Goal: Information Seeking & Learning: Learn about a topic

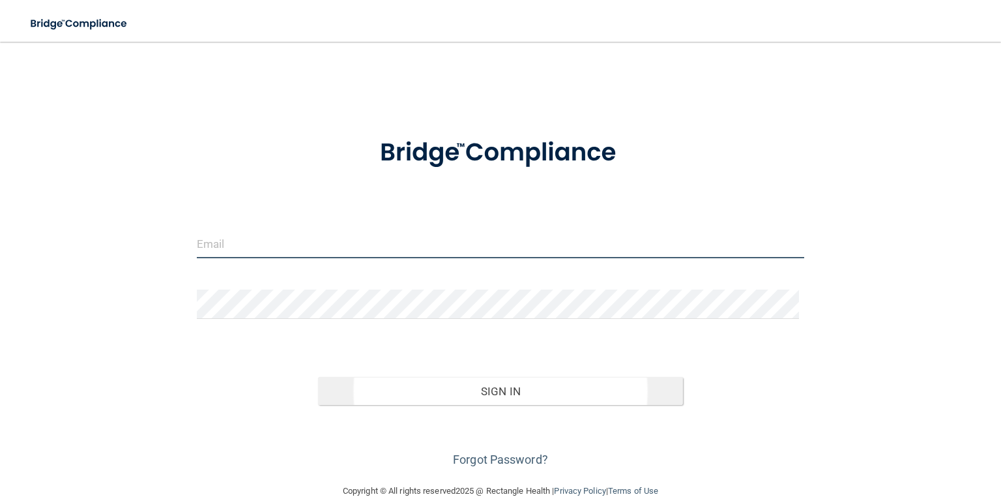
type input "[EMAIL_ADDRESS][DOMAIN_NAME]"
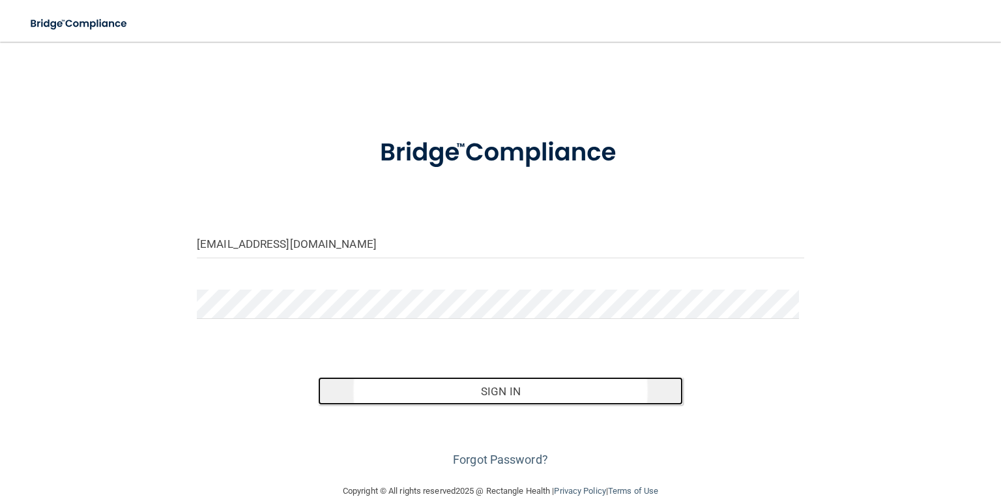
click at [497, 405] on button "Sign In" at bounding box center [500, 391] width 364 height 29
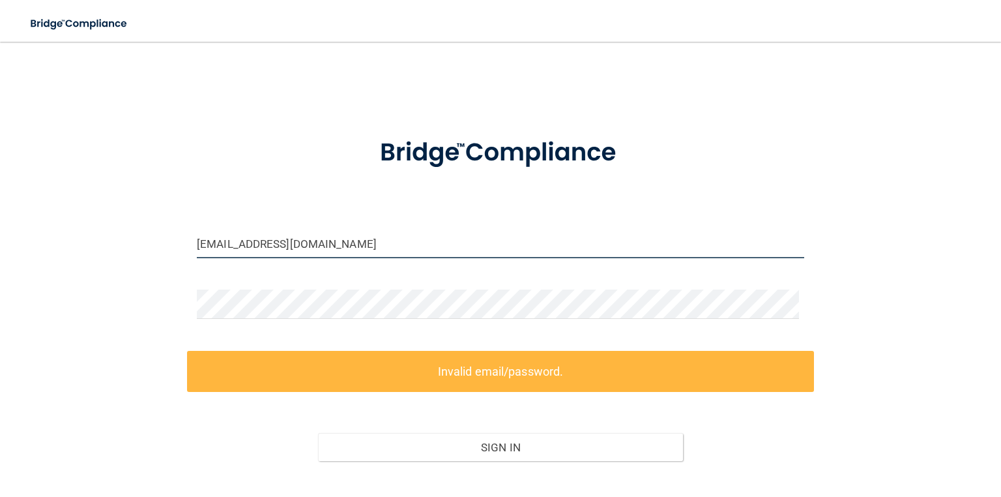
drag, startPoint x: 354, startPoint y: 254, endPoint x: 26, endPoint y: 258, distance: 327.9
click at [26, 258] on div "[EMAIL_ADDRESS][DOMAIN_NAME] Invalid email/password. You don't have permission …" at bounding box center [500, 290] width 949 height 471
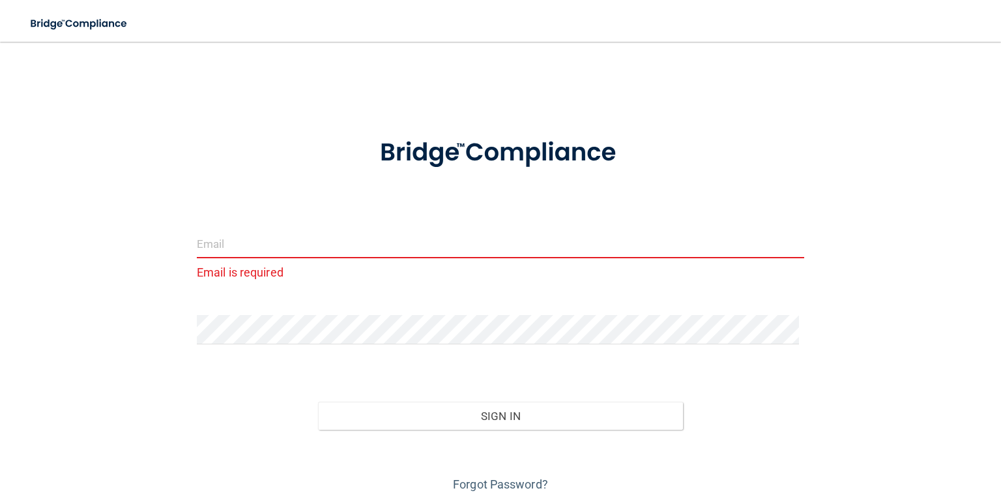
type input "[EMAIL_ADDRESS][DOMAIN_NAME]"
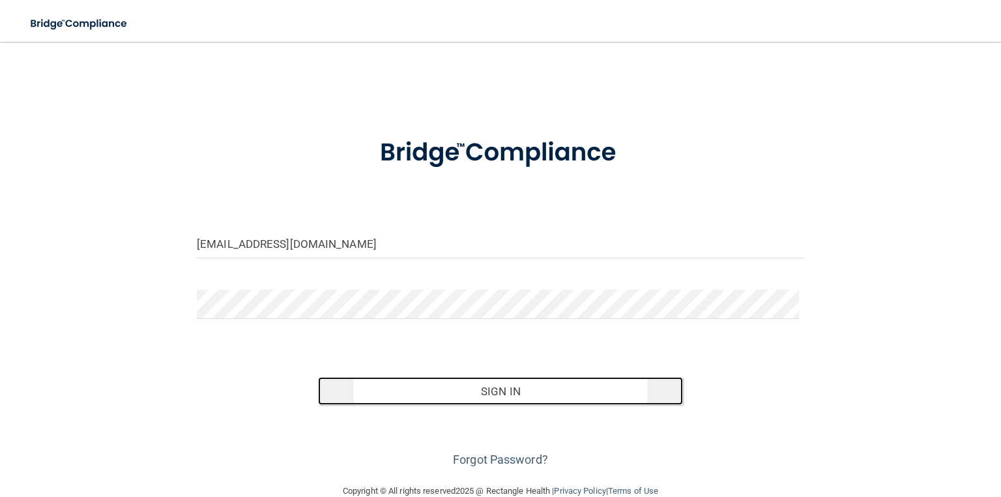
click at [498, 405] on button "Sign In" at bounding box center [500, 391] width 364 height 29
click at [502, 405] on button "Sign In" at bounding box center [500, 391] width 364 height 29
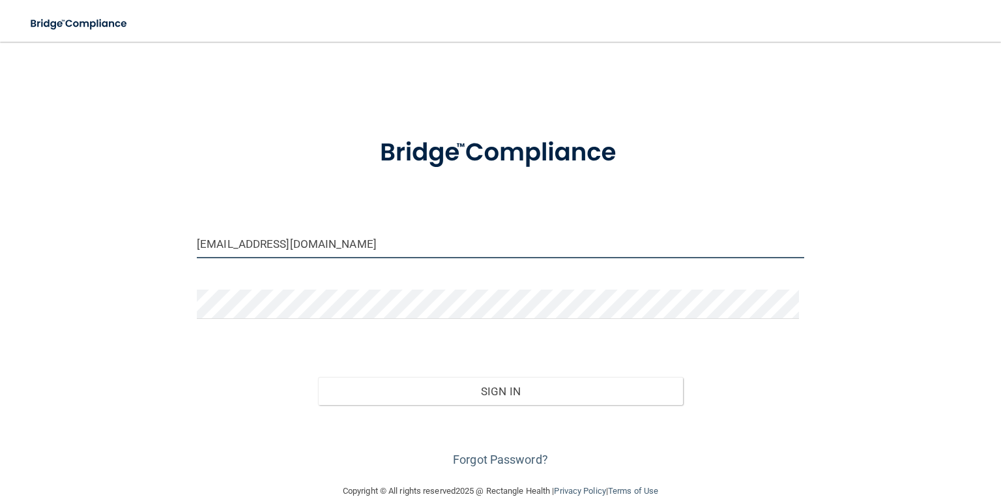
click at [423, 257] on input "[EMAIL_ADDRESS][DOMAIN_NAME]" at bounding box center [501, 243] width 608 height 29
drag, startPoint x: 423, startPoint y: 257, endPoint x: 237, endPoint y: 266, distance: 186.7
click at [237, 258] on input "[EMAIL_ADDRESS][DOMAIN_NAME]" at bounding box center [501, 243] width 608 height 29
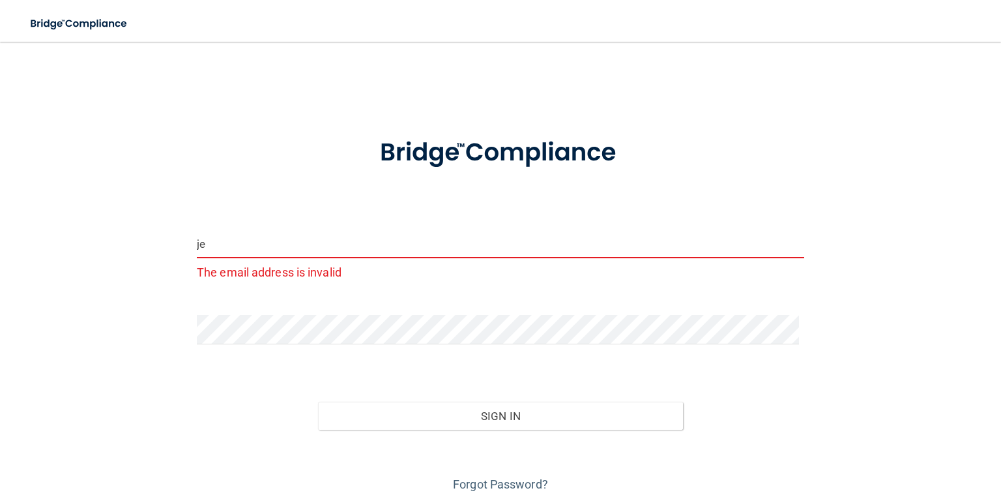
type input "j"
type input "[EMAIL_ADDRESS][DOMAIN_NAME]"
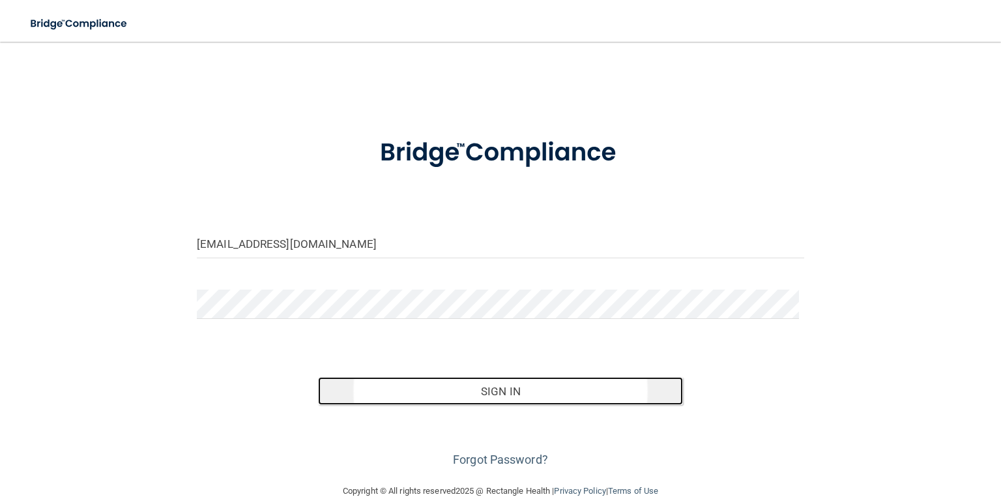
click at [471, 405] on button "Sign In" at bounding box center [500, 391] width 364 height 29
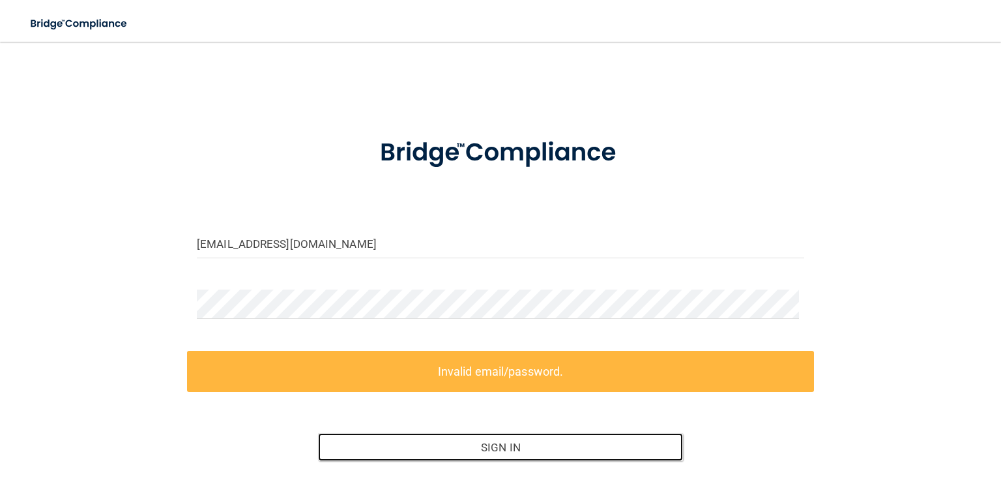
scroll to position [52, 0]
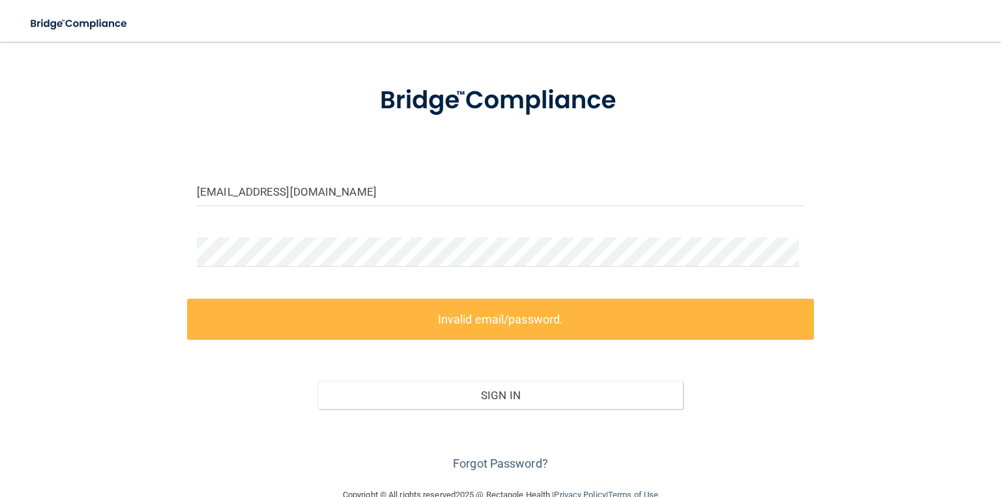
click at [484, 302] on form "lreed93@consolidated.net Invalid email/password. You don't have permission to a…" at bounding box center [501, 271] width 608 height 406
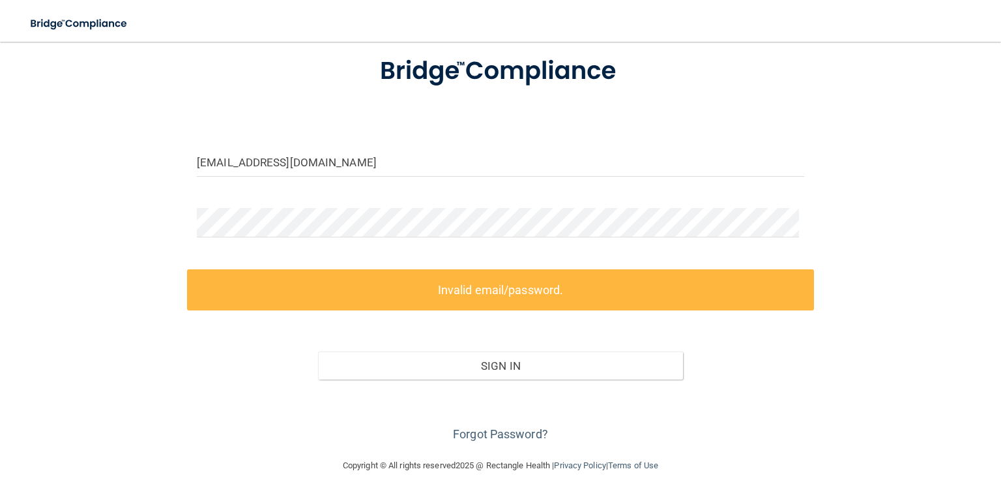
scroll to position [138, 0]
click at [503, 427] on link "Forgot Password?" at bounding box center [500, 434] width 95 height 14
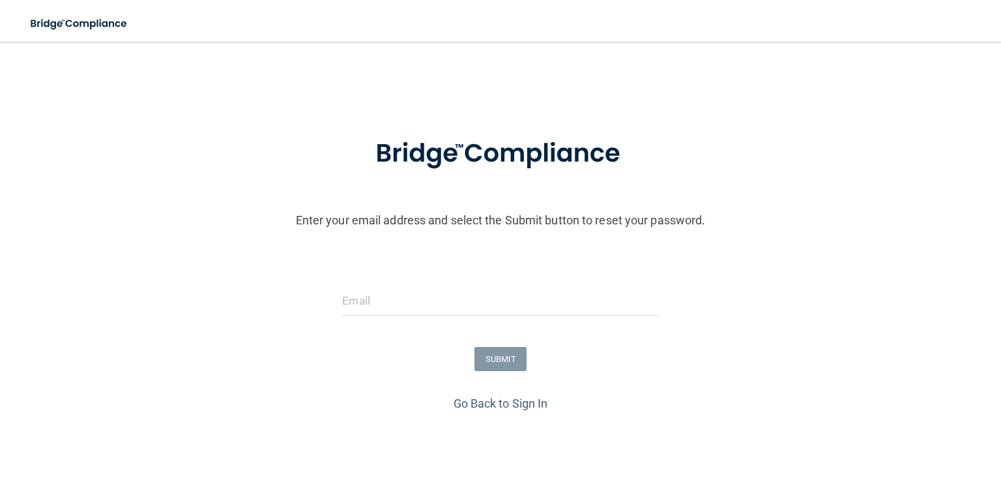
scroll to position [153, 0]
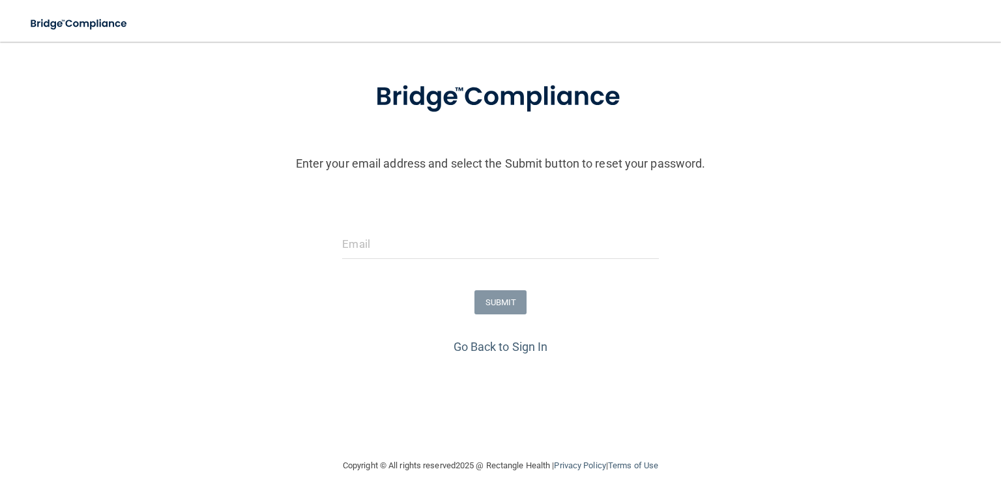
click at [409, 165] on form "Enter your email address and select the Submit button to reset your password. S…" at bounding box center [501, 199] width 988 height 272
click at [411, 229] on input "email" at bounding box center [500, 243] width 316 height 29
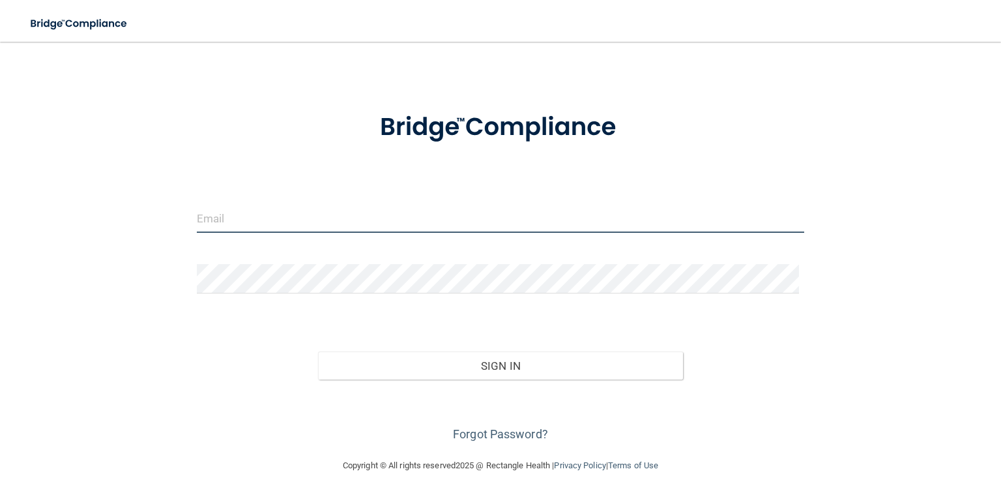
type input "[EMAIL_ADDRESS][DOMAIN_NAME]"
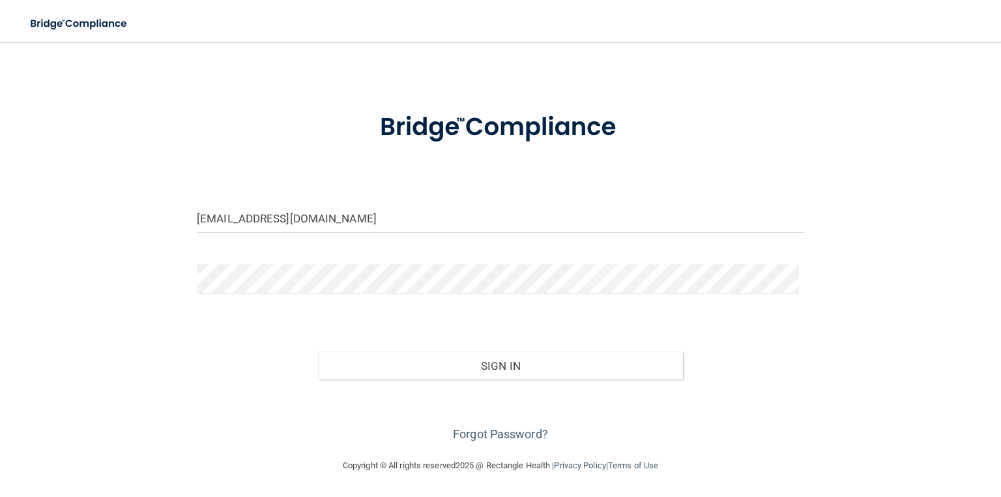
click at [378, 166] on form "lreed93@consolidated.net Invalid email/password. You don't have permission to a…" at bounding box center [501, 270] width 608 height 350
click at [378, 203] on input "[EMAIL_ADDRESS][DOMAIN_NAME]" at bounding box center [501, 217] width 608 height 29
drag, startPoint x: 378, startPoint y: 183, endPoint x: 135, endPoint y: 185, distance: 243.2
click at [135, 185] on div "lreed93@consolidated.net Invalid email/password. You don't have permission to a…" at bounding box center [500, 236] width 949 height 415
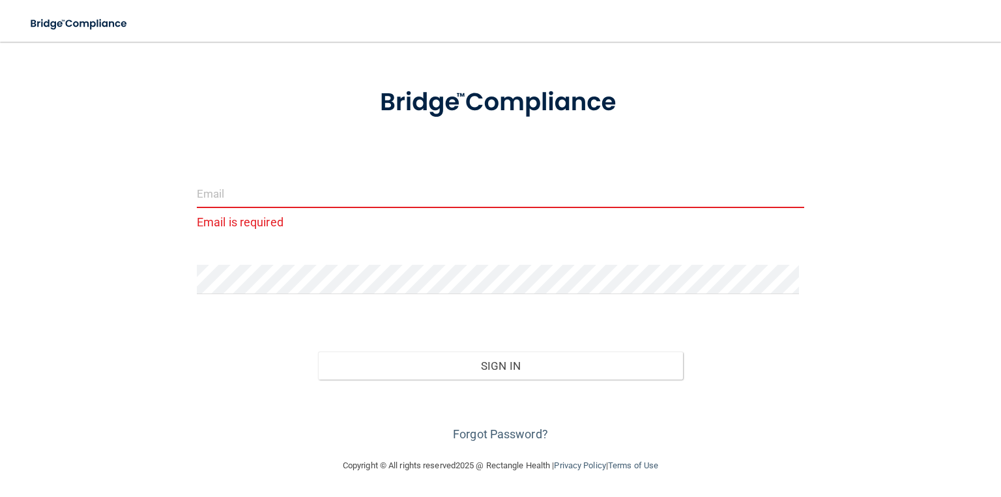
type input "[EMAIL_ADDRESS][DOMAIN_NAME]"
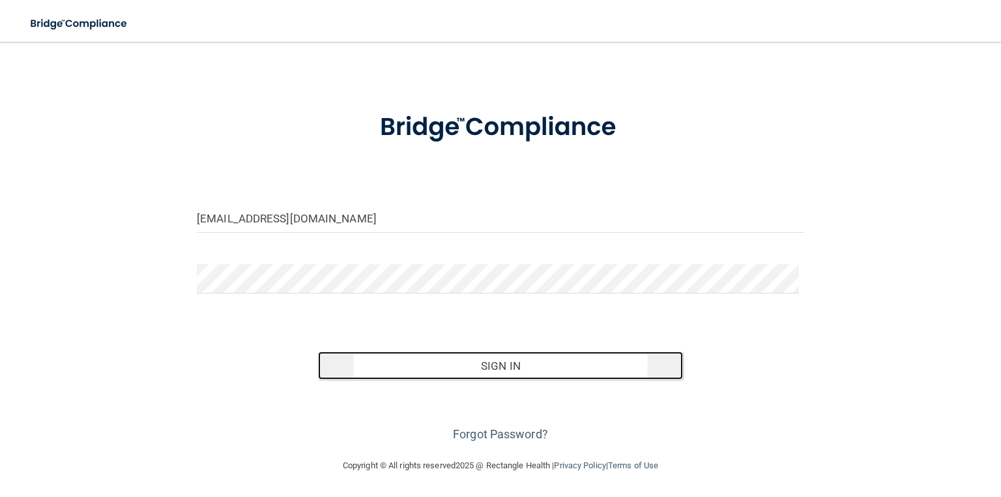
click at [505, 351] on button "Sign In" at bounding box center [500, 365] width 364 height 29
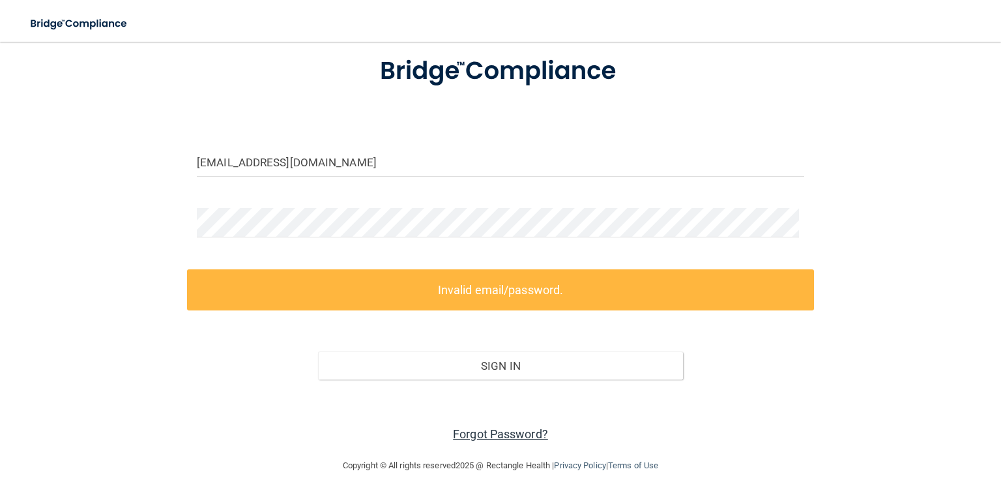
click at [518, 429] on link "Forgot Password?" at bounding box center [500, 434] width 95 height 14
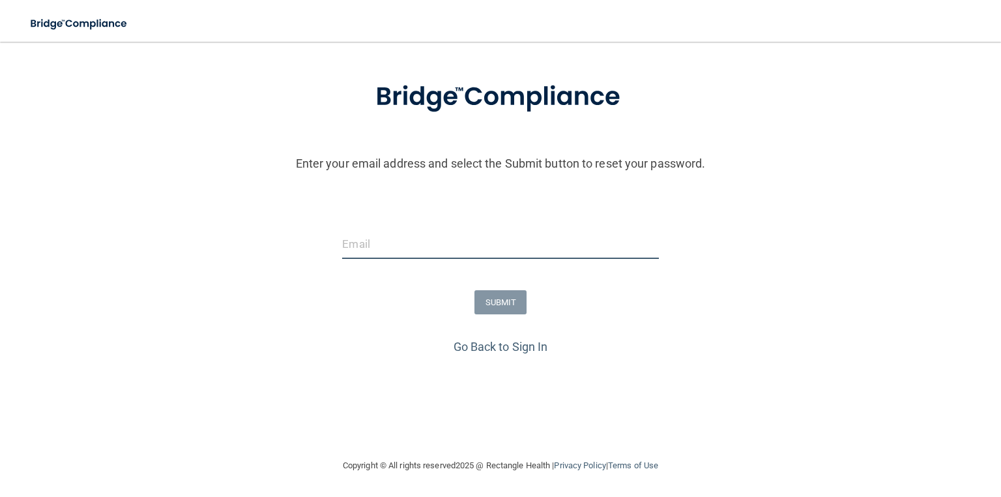
click at [438, 229] on input "email" at bounding box center [500, 243] width 316 height 29
type input "[EMAIL_ADDRESS][DOMAIN_NAME]"
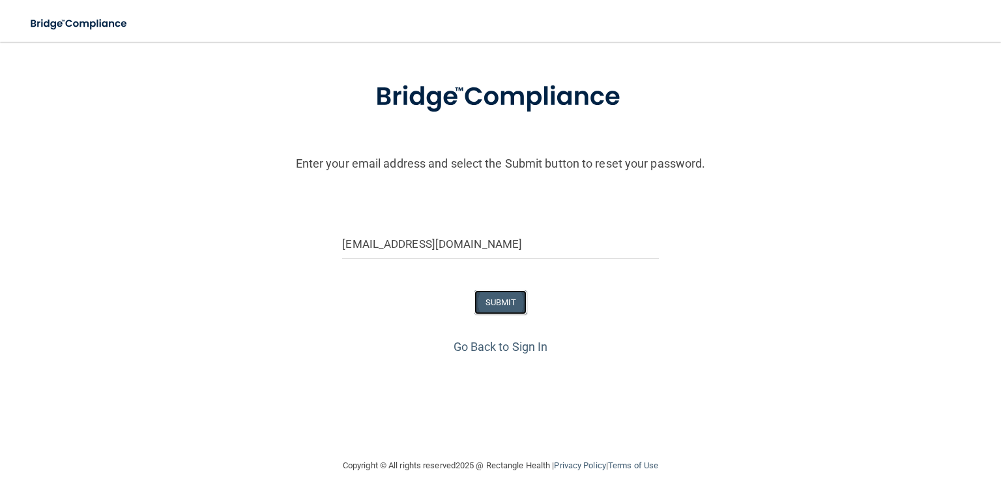
click at [513, 290] on button "SUBMIT" at bounding box center [501, 302] width 53 height 24
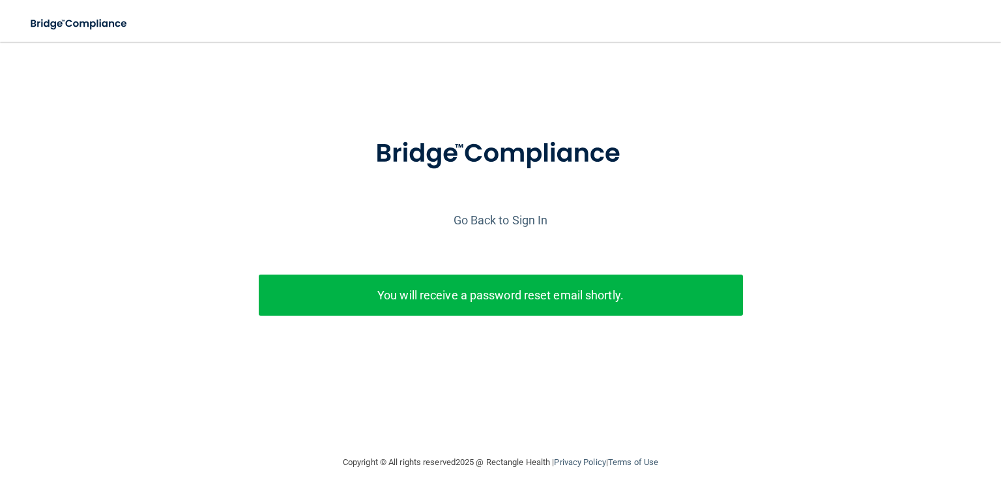
scroll to position [0, 0]
click at [506, 227] on link "Go Back to Sign In" at bounding box center [501, 220] width 95 height 14
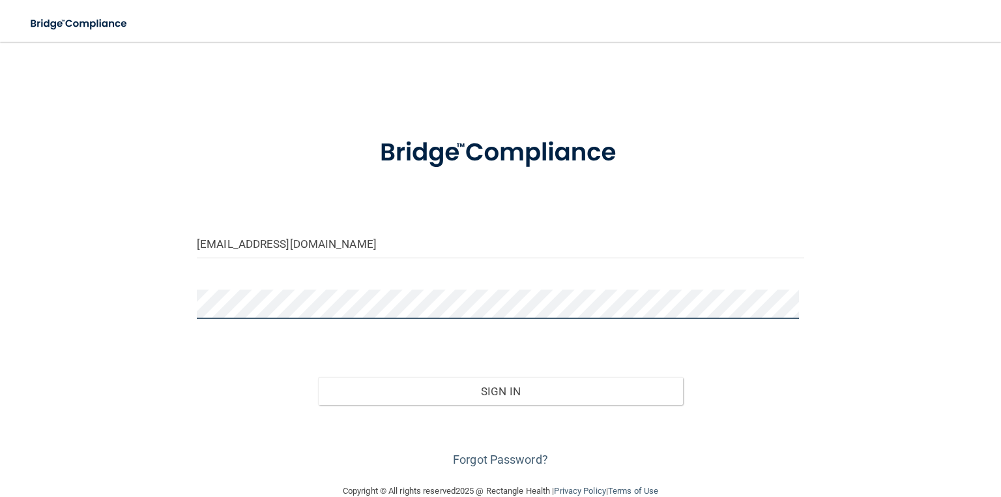
click at [100, 337] on div "[EMAIL_ADDRESS][DOMAIN_NAME] Invalid email/password. You don't have permission …" at bounding box center [500, 262] width 949 height 415
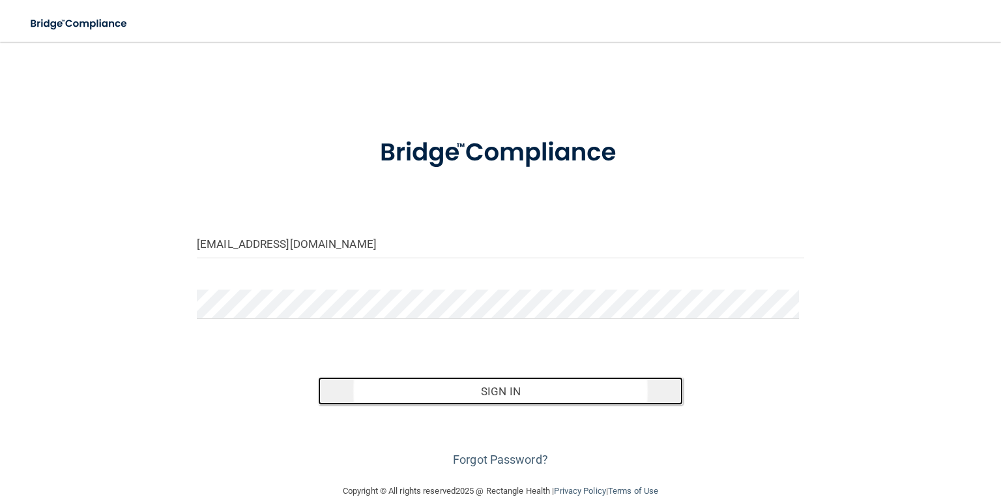
click at [529, 405] on button "Sign In" at bounding box center [500, 391] width 364 height 29
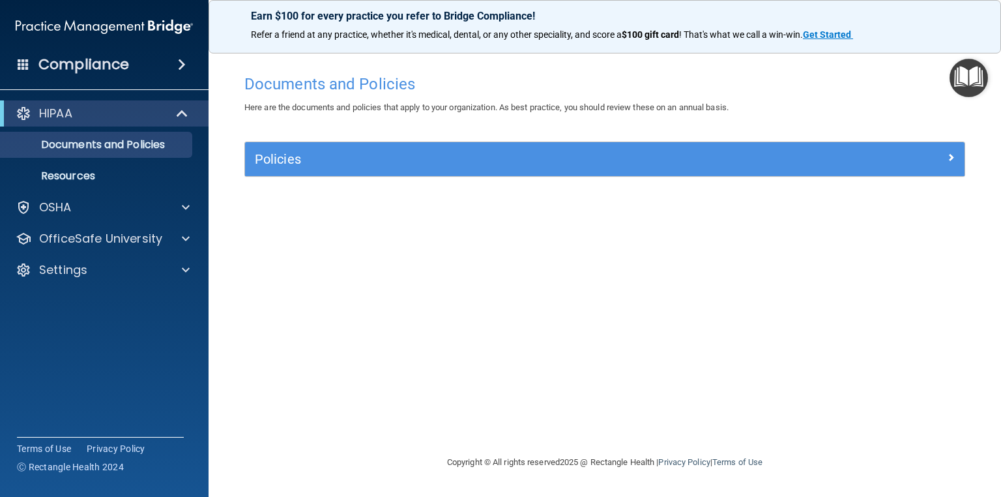
click at [60, 55] on h4 "Compliance" at bounding box center [83, 64] width 91 height 18
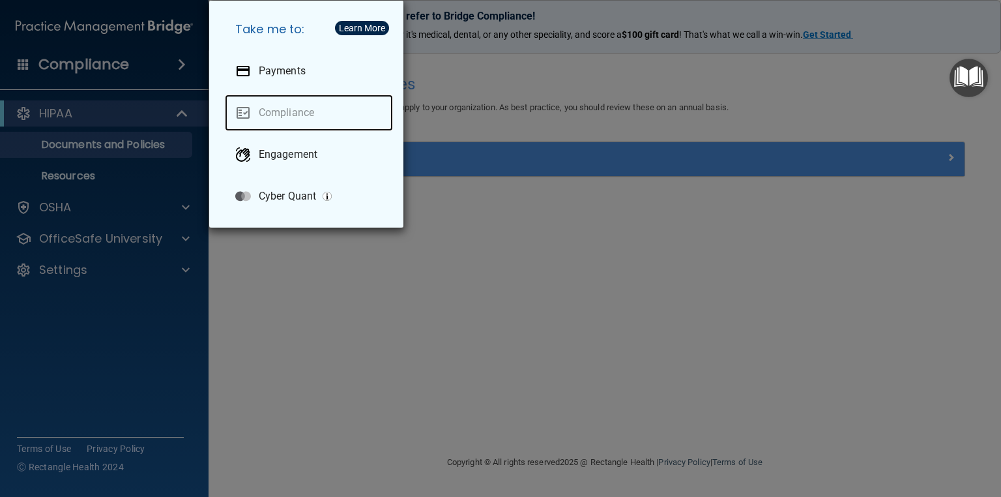
drag, startPoint x: 286, startPoint y: 99, endPoint x: 284, endPoint y: 108, distance: 8.7
click at [285, 100] on link "Compliance" at bounding box center [309, 113] width 168 height 37
click at [284, 110] on link "Compliance" at bounding box center [309, 113] width 168 height 37
click at [556, 280] on div "Take me to: Payments Compliance Engagement Cyber Quant" at bounding box center [500, 248] width 1001 height 497
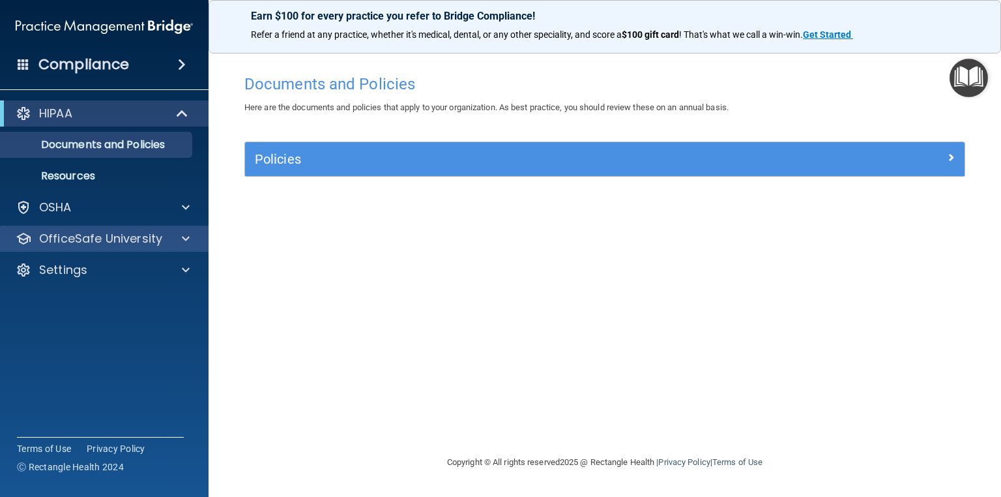
click at [95, 248] on div "OfficeSafe University" at bounding box center [104, 239] width 209 height 26
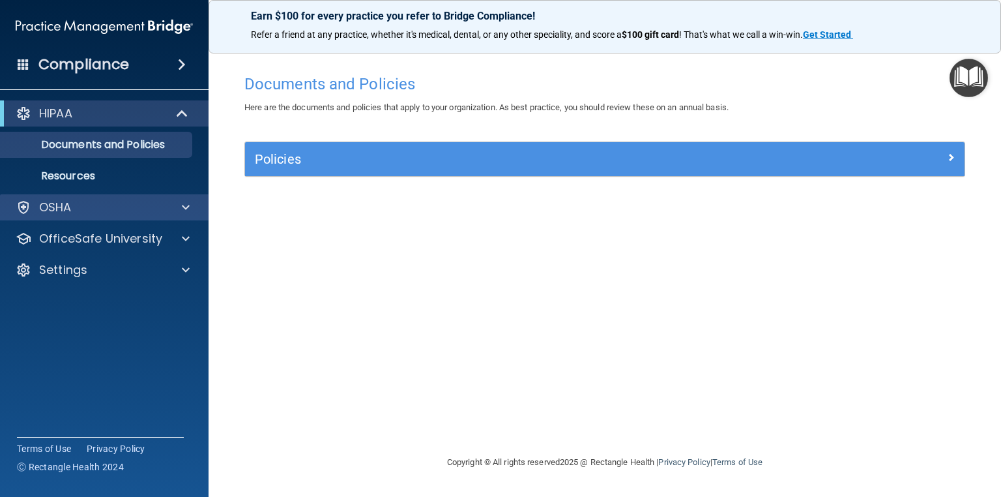
click at [112, 216] on div "OSHA" at bounding box center [104, 207] width 209 height 26
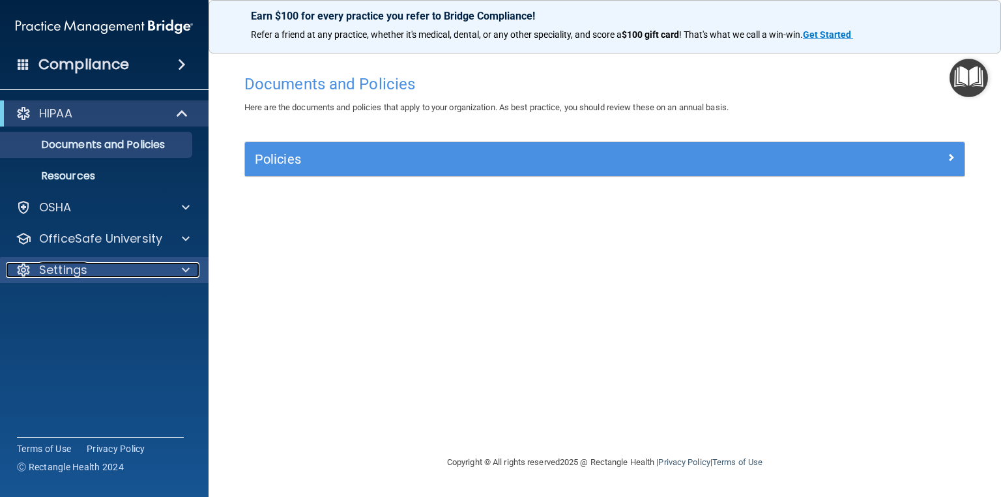
click at [149, 271] on div "Settings" at bounding box center [87, 270] width 162 height 16
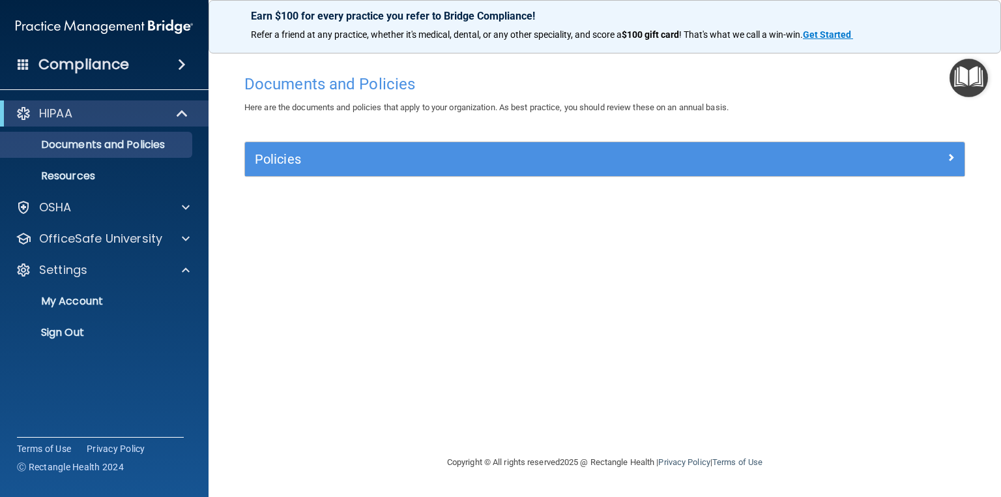
drag, startPoint x: 670, startPoint y: 355, endPoint x: 651, endPoint y: 356, distance: 19.6
click at [670, 355] on div "Documents and Policies Here are the documents and policies that apply to your o…" at bounding box center [605, 261] width 741 height 387
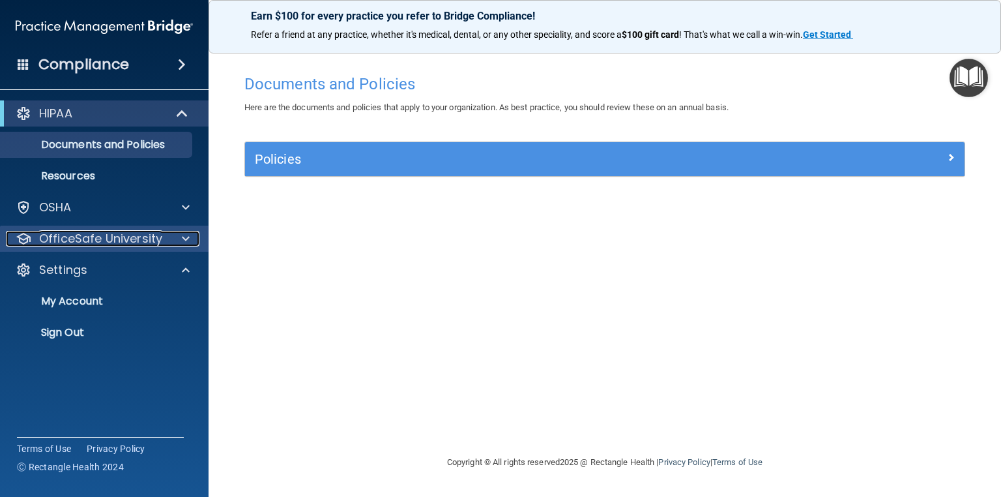
click at [132, 240] on p "OfficeSafe University" at bounding box center [100, 239] width 123 height 16
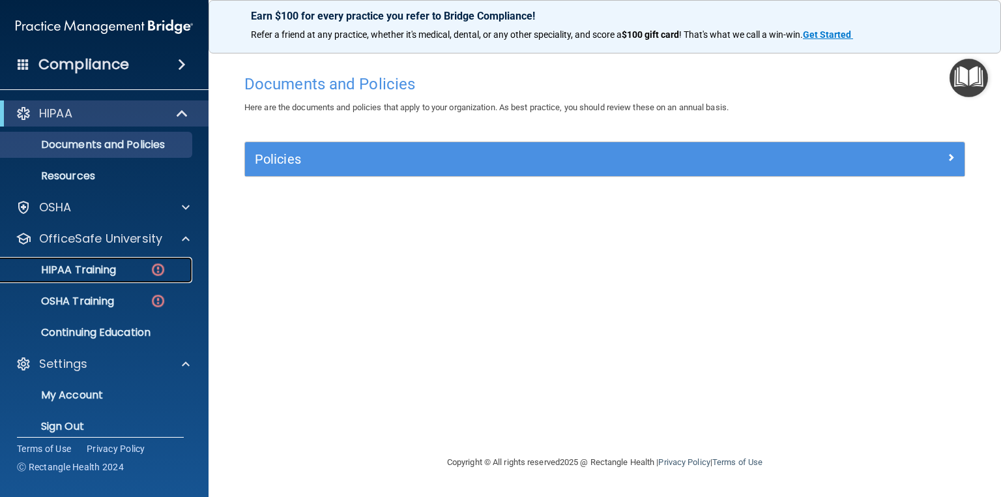
click at [113, 271] on p "HIPAA Training" at bounding box center [62, 269] width 108 height 13
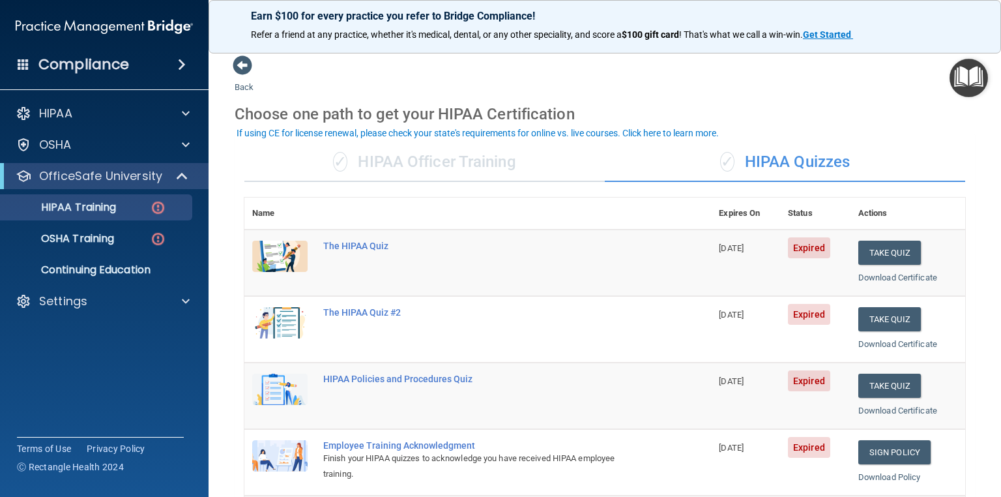
click at [432, 156] on div "✓ HIPAA Officer Training" at bounding box center [424, 162] width 360 height 39
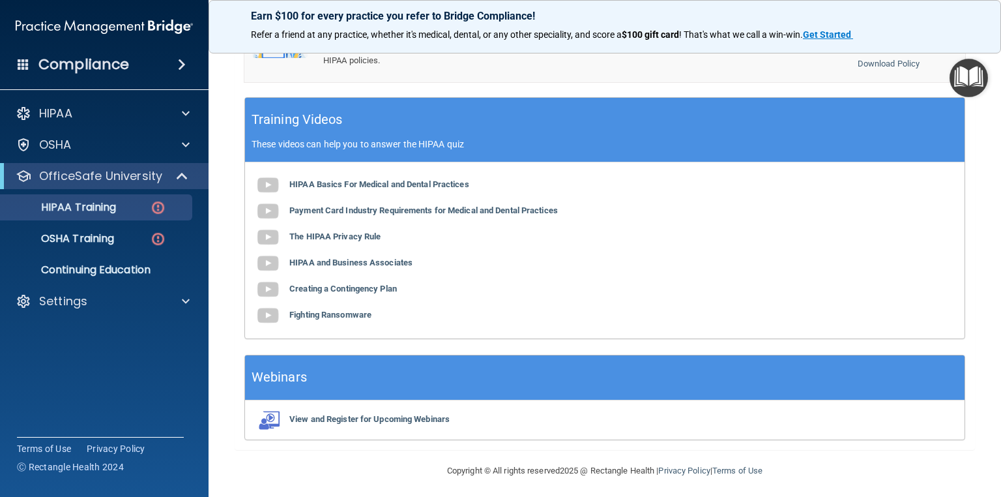
scroll to position [378, 0]
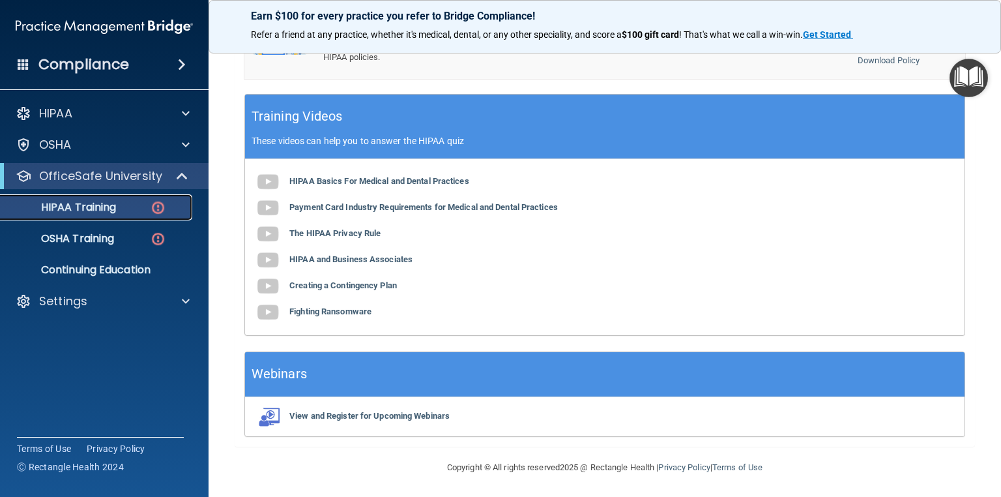
click at [112, 209] on p "HIPAA Training" at bounding box center [62, 207] width 108 height 13
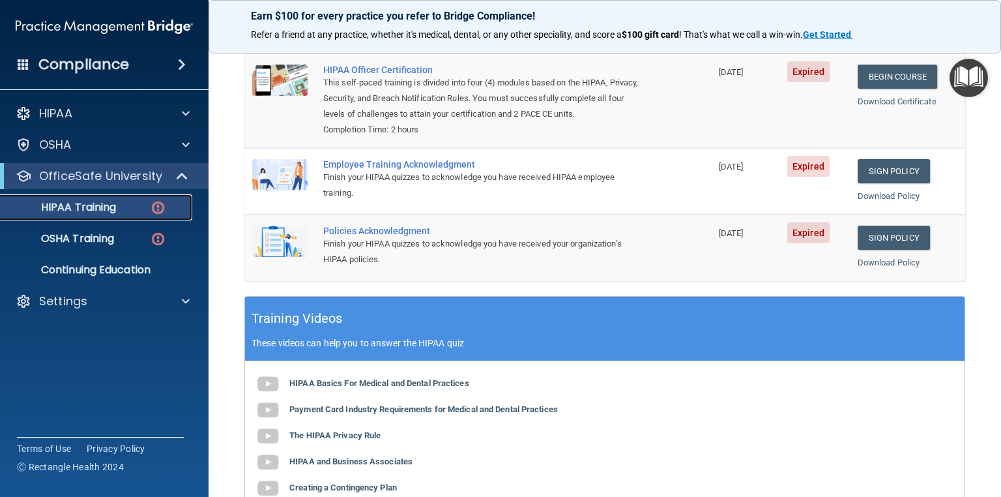
scroll to position [169, 0]
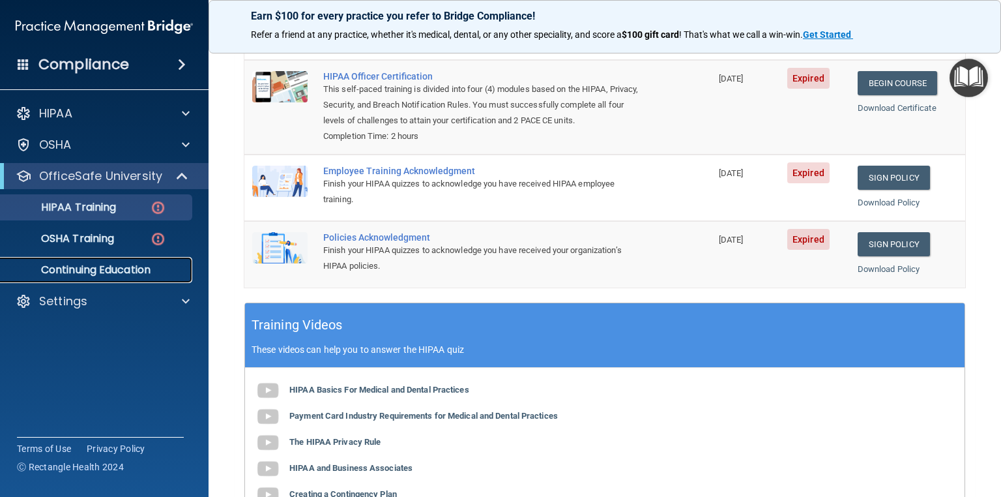
click at [151, 269] on p "Continuing Education" at bounding box center [97, 269] width 178 height 13
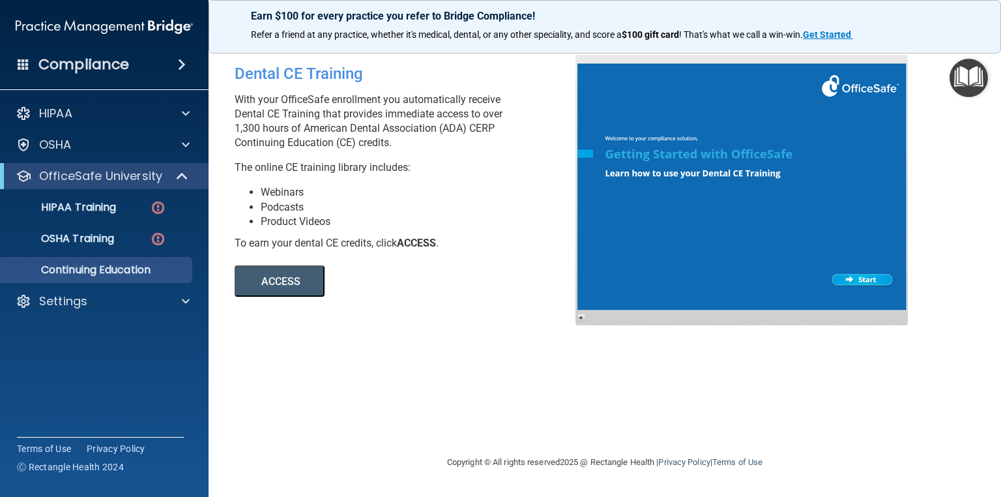
click at [308, 293] on button "ACCESS" at bounding box center [280, 280] width 90 height 31
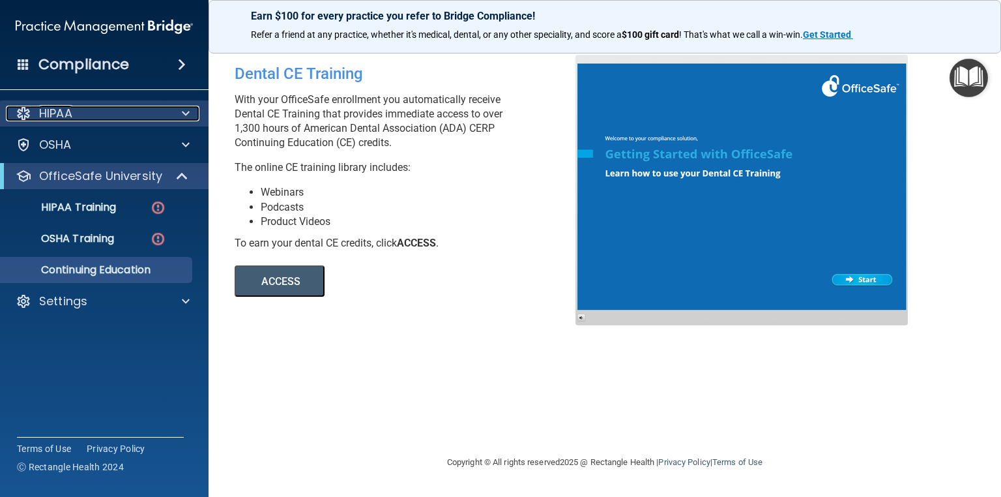
click at [141, 111] on div "HIPAA" at bounding box center [87, 114] width 162 height 16
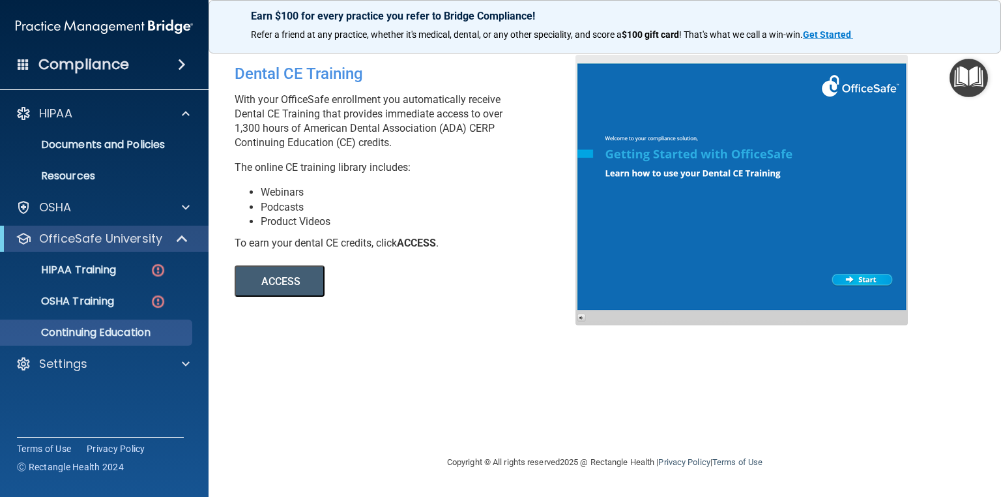
click at [873, 282] on div at bounding box center [742, 190] width 332 height 271
click at [80, 178] on p "Resources" at bounding box center [97, 175] width 178 height 13
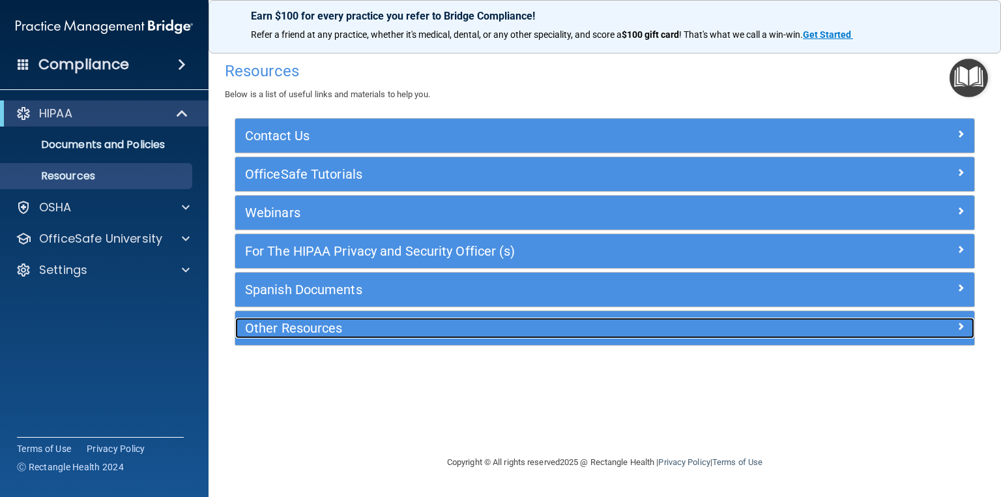
click at [315, 335] on div "Other Resources" at bounding box center [512, 327] width 555 height 21
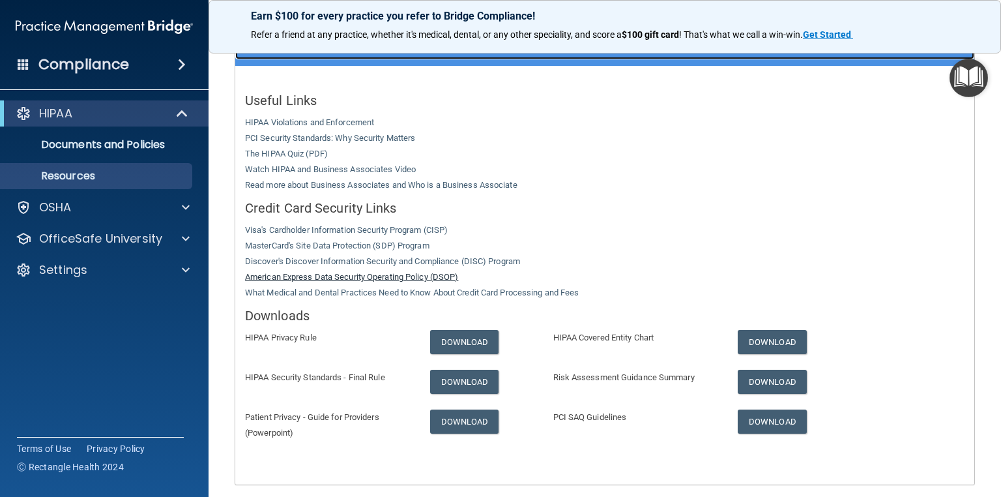
scroll to position [261, 0]
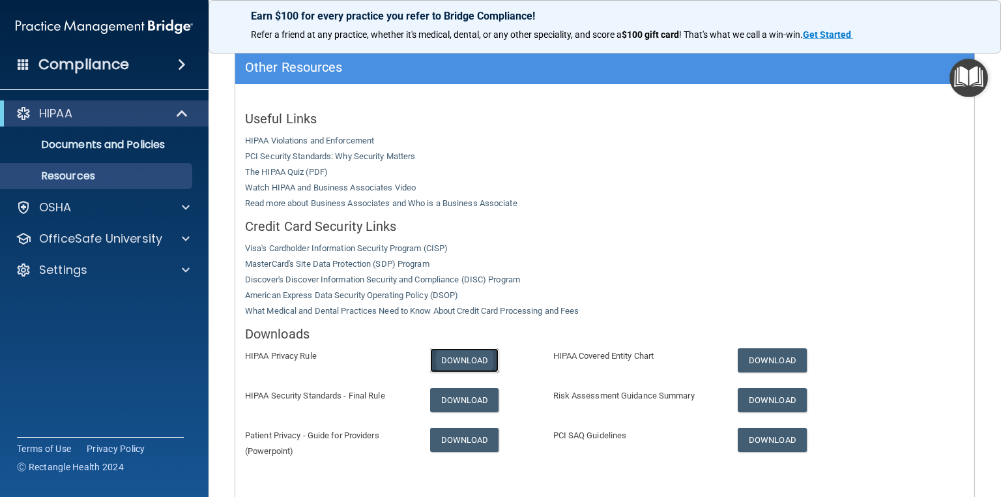
click at [441, 349] on link "Download" at bounding box center [464, 360] width 69 height 24
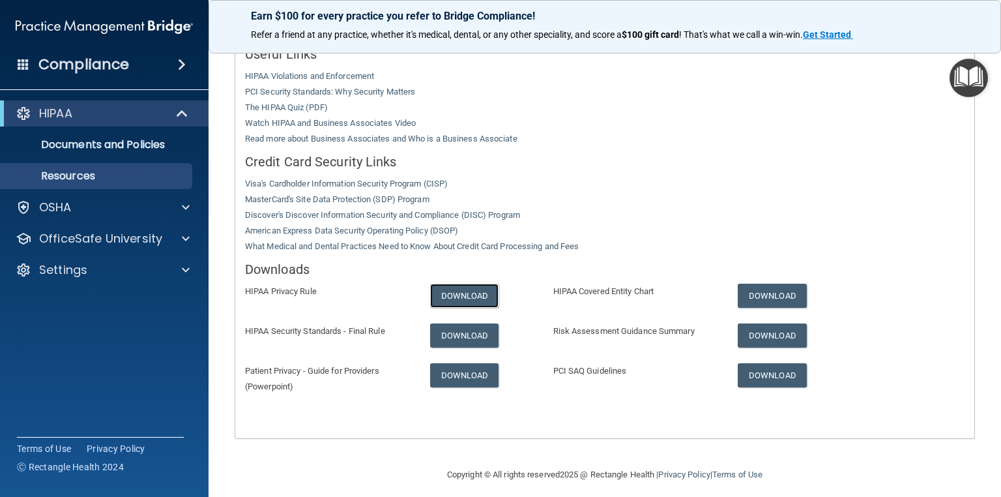
scroll to position [332, 0]
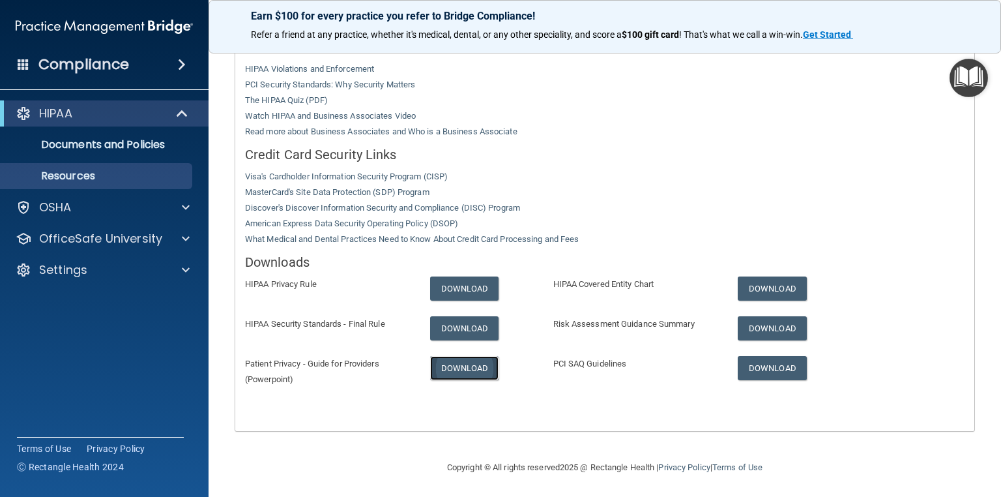
click at [439, 366] on link "Download" at bounding box center [464, 368] width 69 height 24
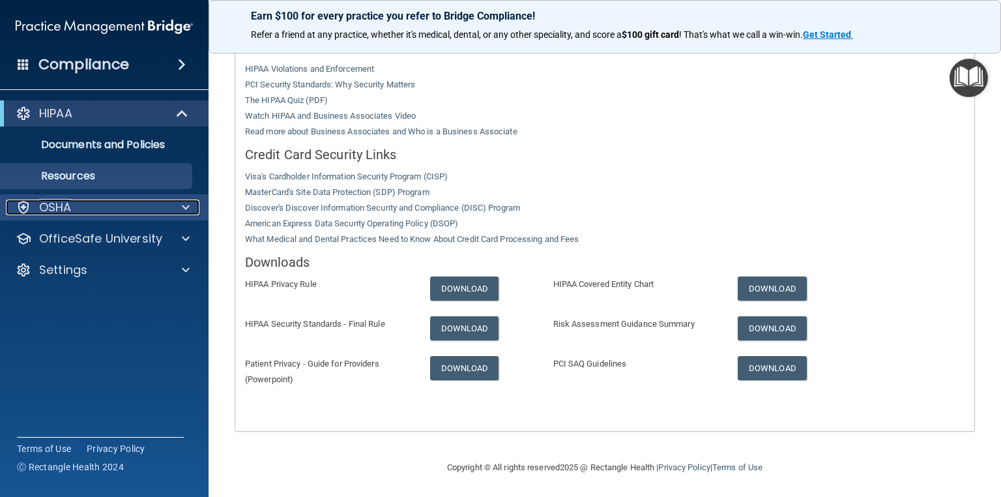
click at [86, 203] on div "OSHA" at bounding box center [87, 207] width 162 height 16
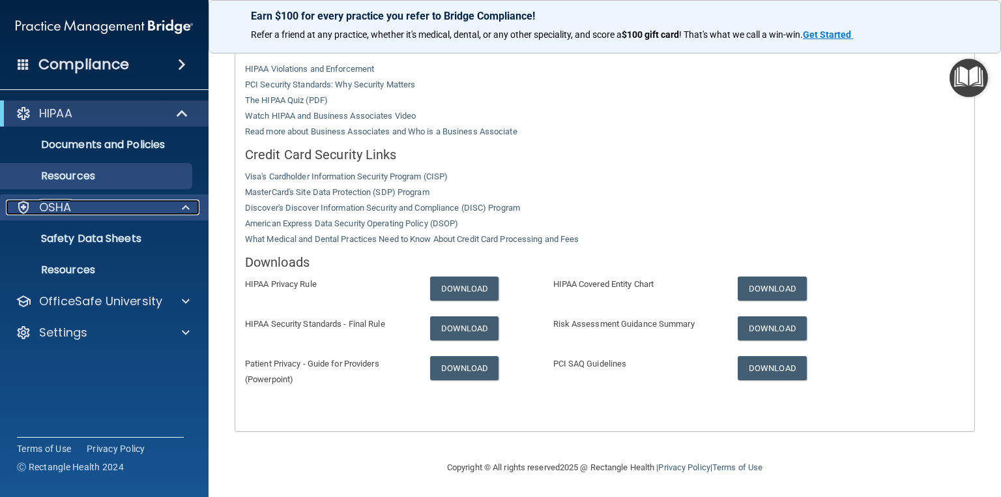
click at [86, 203] on div "OSHA" at bounding box center [87, 207] width 162 height 16
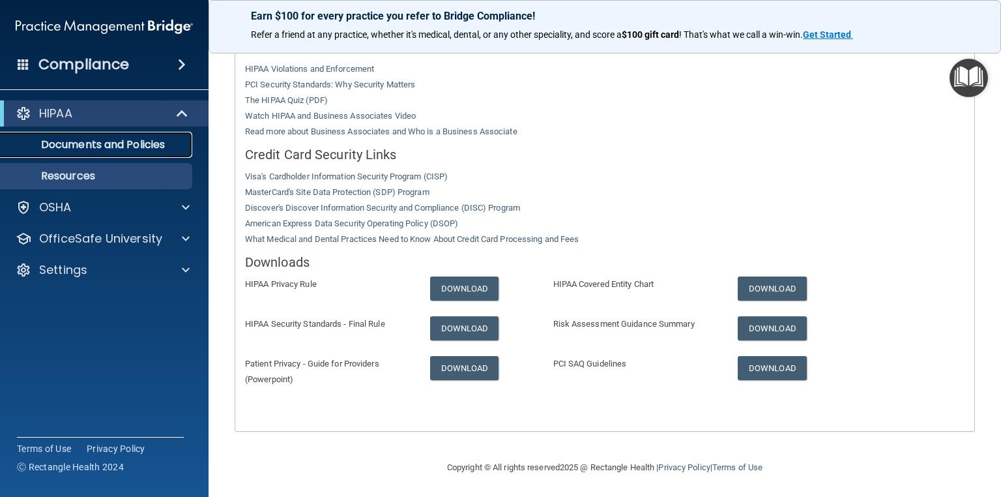
click at [90, 139] on p "Documents and Policies" at bounding box center [97, 144] width 178 height 13
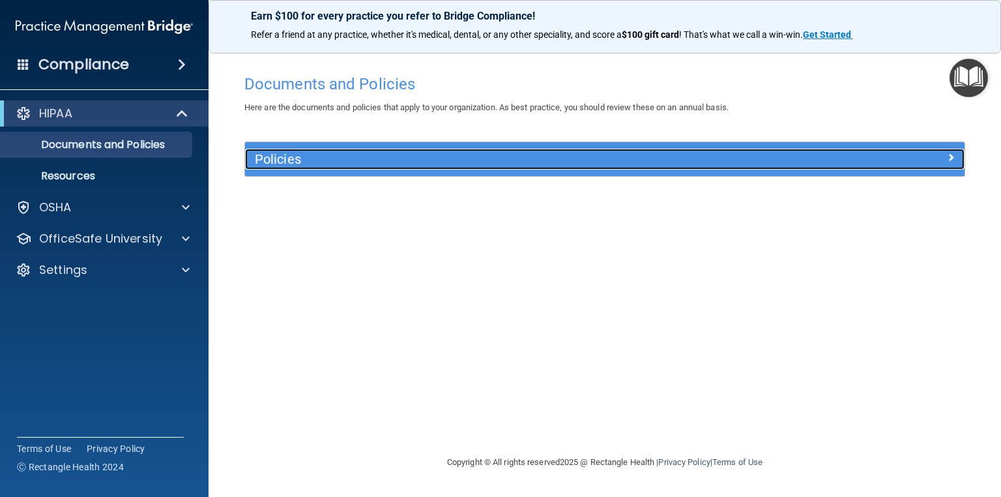
click at [952, 154] on span at bounding box center [951, 157] width 8 height 16
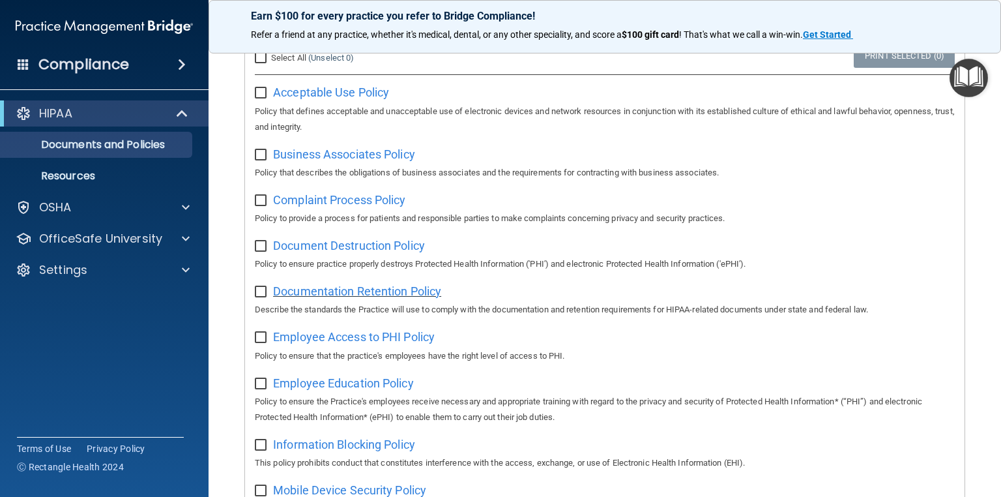
scroll to position [156, 0]
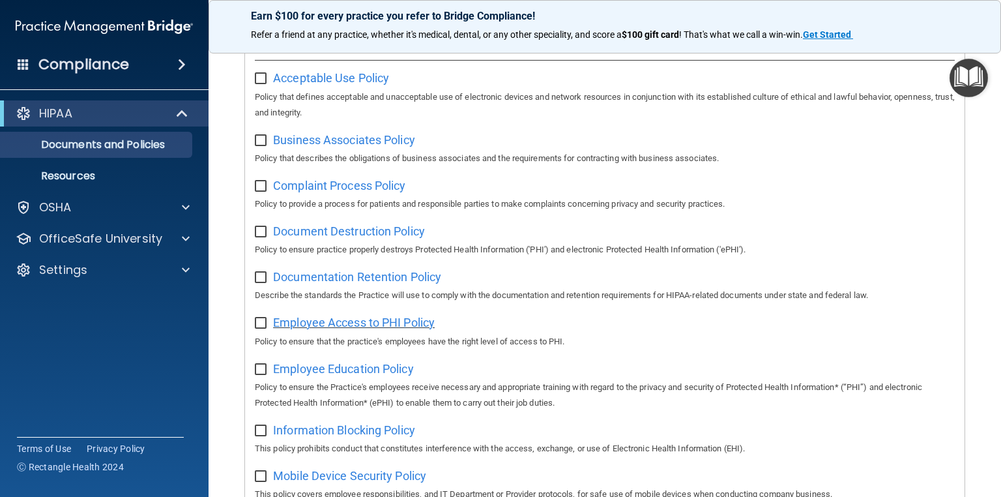
click at [392, 326] on span "Employee Access to PHI Policy" at bounding box center [354, 322] width 162 height 14
click at [157, 63] on div "Compliance" at bounding box center [104, 64] width 209 height 29
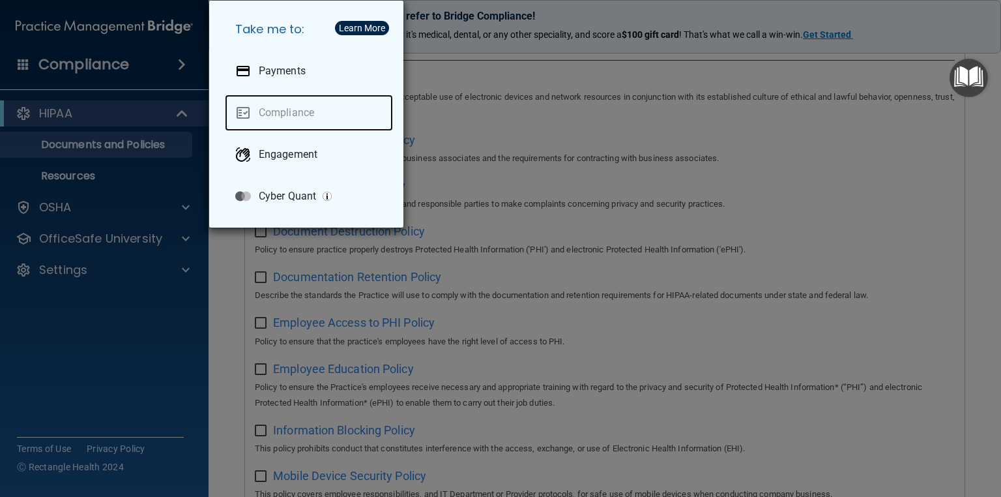
click at [290, 110] on link "Compliance" at bounding box center [309, 113] width 168 height 37
click at [106, 65] on div "Take me to: Payments Compliance Engagement Cyber Quant" at bounding box center [500, 248] width 1001 height 497
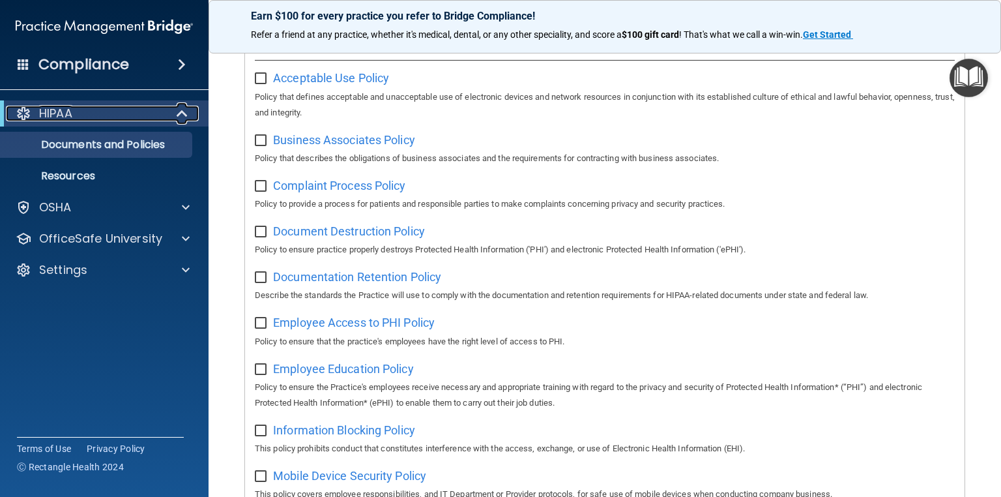
click at [31, 115] on div "HIPAA" at bounding box center [86, 114] width 161 height 16
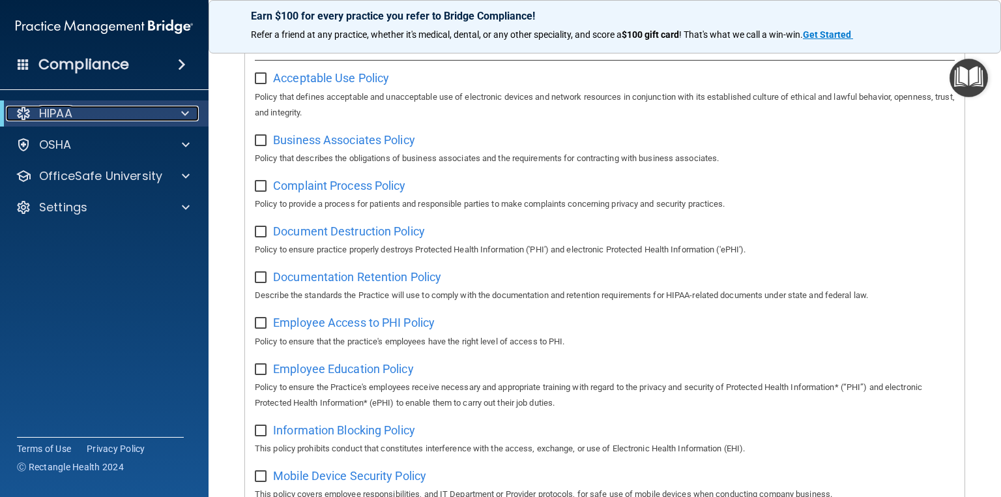
click at [31, 115] on div "HIPAA" at bounding box center [86, 114] width 161 height 16
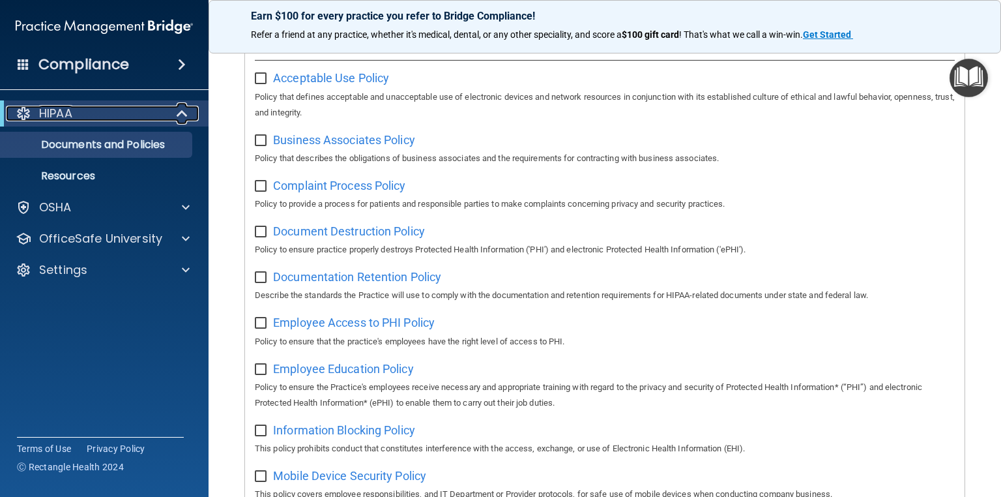
click at [31, 115] on div "HIPAA" at bounding box center [86, 114] width 161 height 16
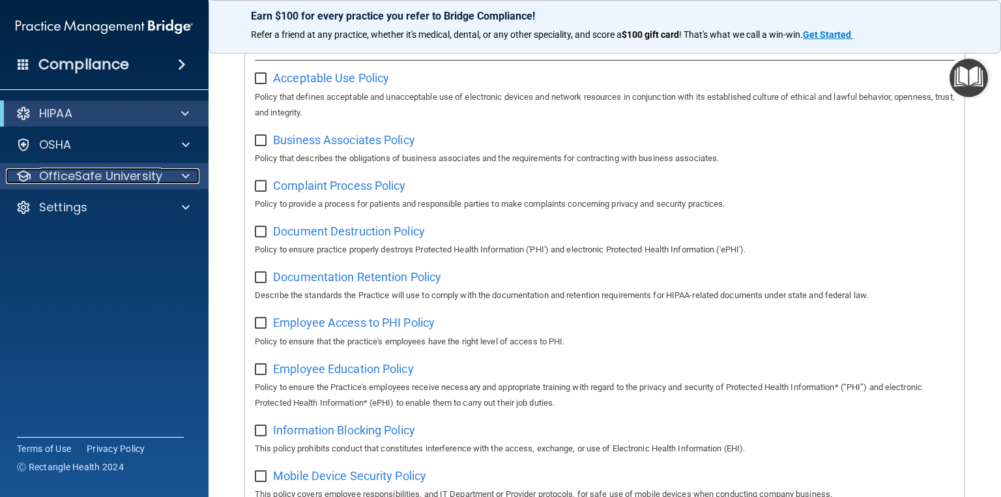
click at [68, 175] on p "OfficeSafe University" at bounding box center [100, 176] width 123 height 16
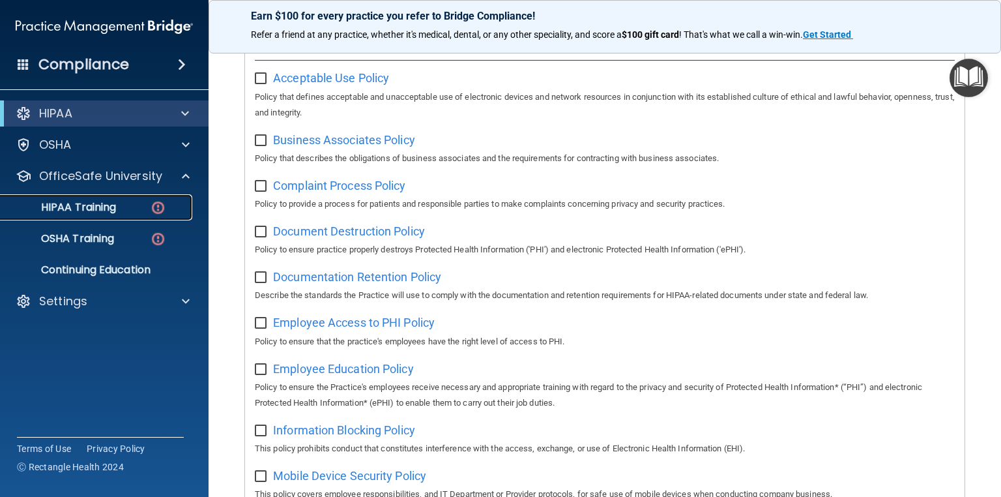
click at [98, 204] on p "HIPAA Training" at bounding box center [62, 207] width 108 height 13
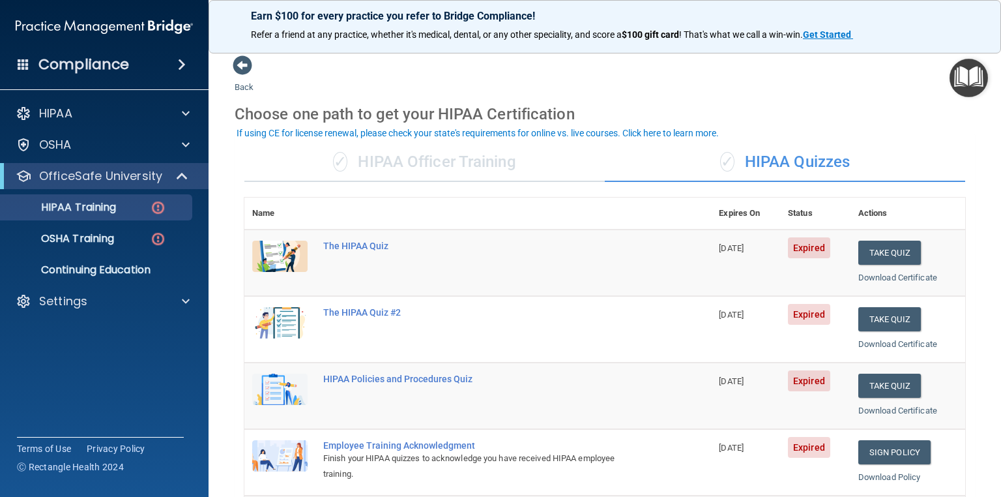
click at [497, 164] on div "✓ HIPAA Officer Training" at bounding box center [424, 162] width 360 height 39
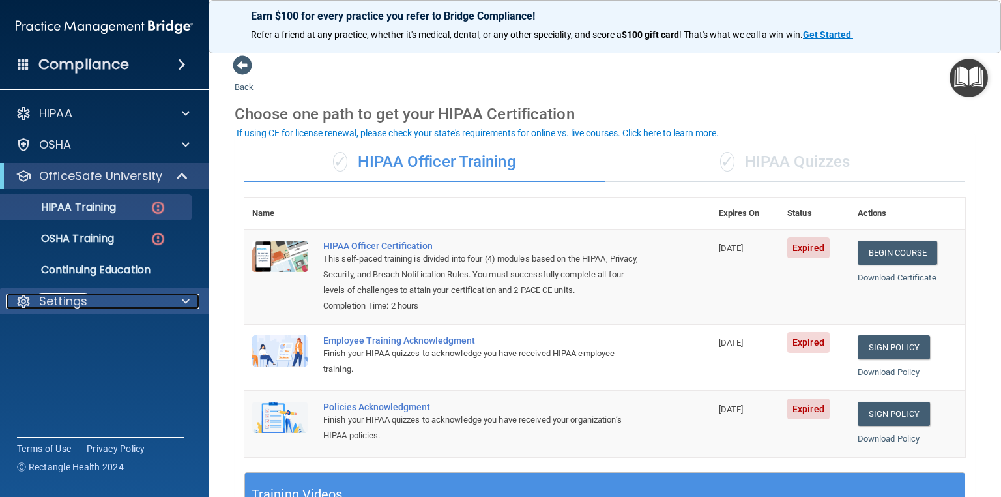
click at [128, 306] on div "Settings" at bounding box center [87, 301] width 162 height 16
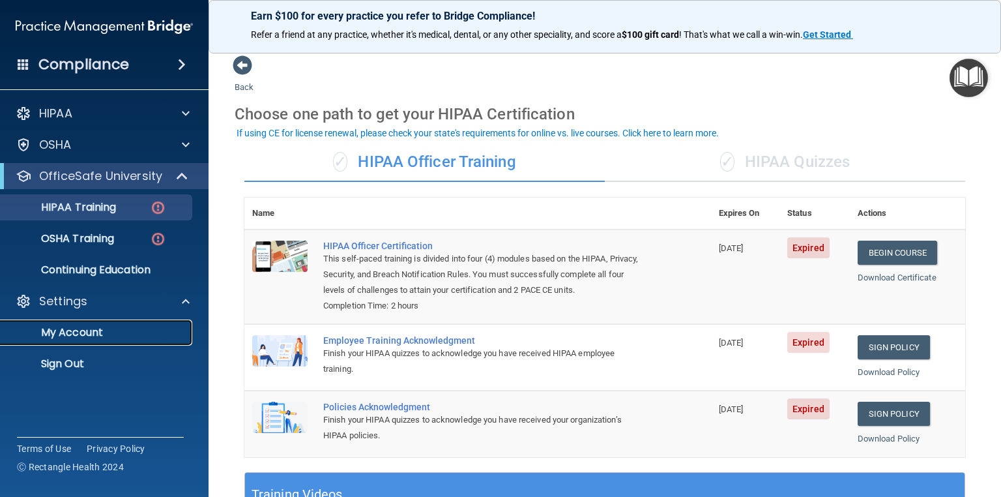
click at [72, 332] on p "My Account" at bounding box center [97, 332] width 178 height 13
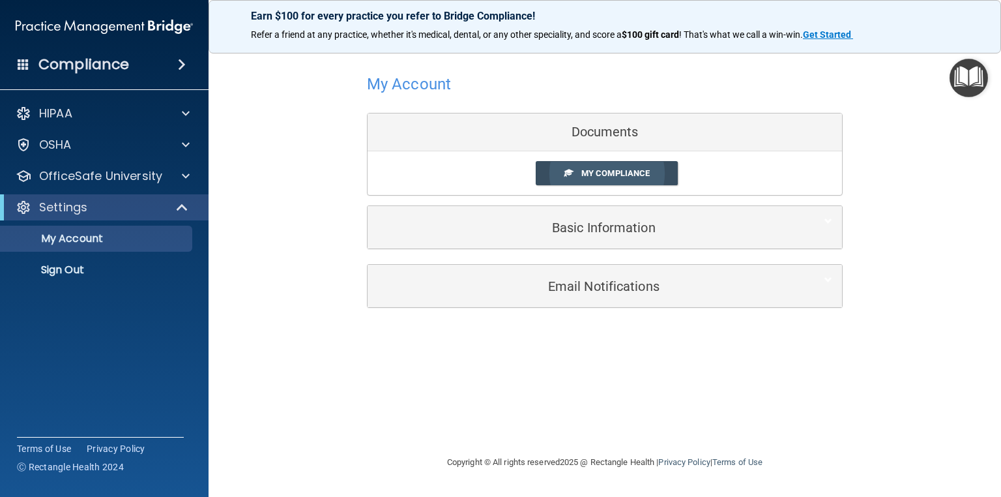
click at [605, 172] on span "My Compliance" at bounding box center [615, 173] width 68 height 10
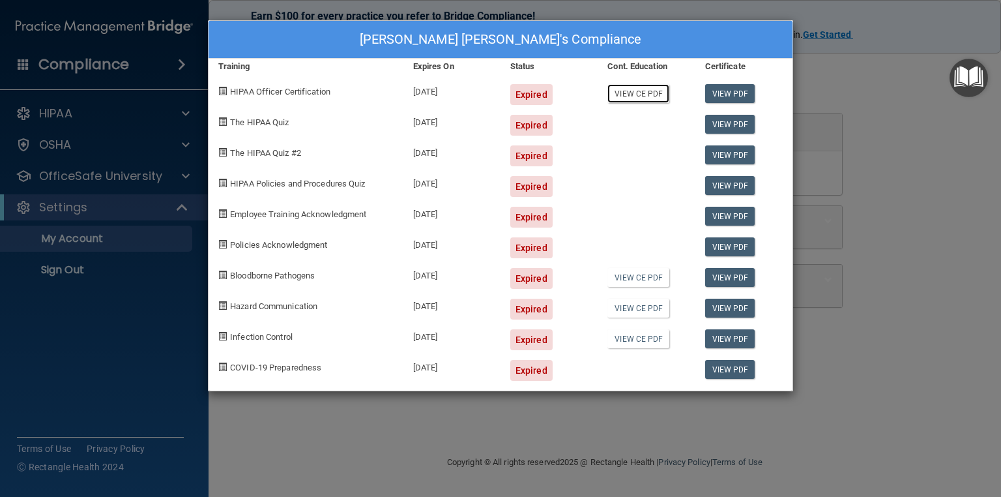
click at [630, 98] on link "View CE PDF" at bounding box center [639, 93] width 62 height 19
click at [649, 226] on div at bounding box center [646, 212] width 97 height 31
click at [858, 143] on div "Lutonsky James's Compliance Training Expires On Status Cont. Education Certific…" at bounding box center [500, 248] width 1001 height 497
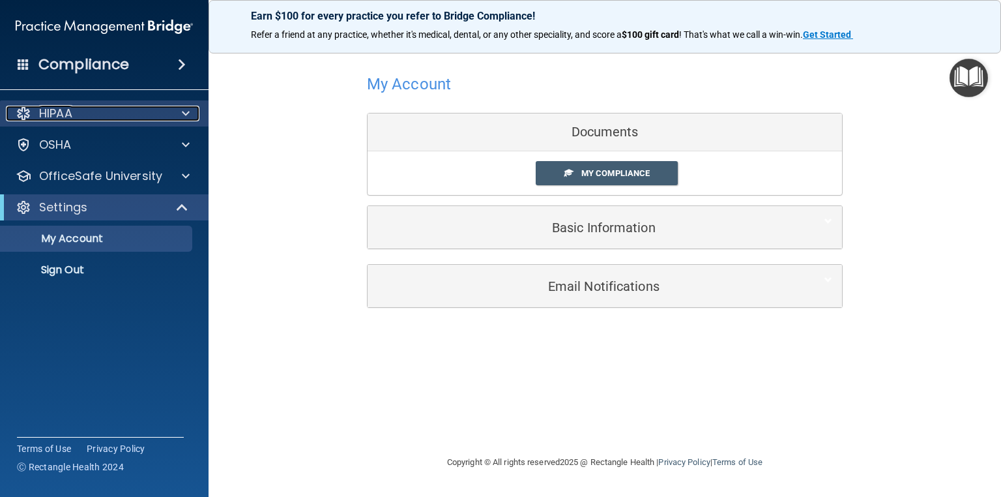
click at [39, 121] on p "HIPAA" at bounding box center [55, 114] width 33 height 16
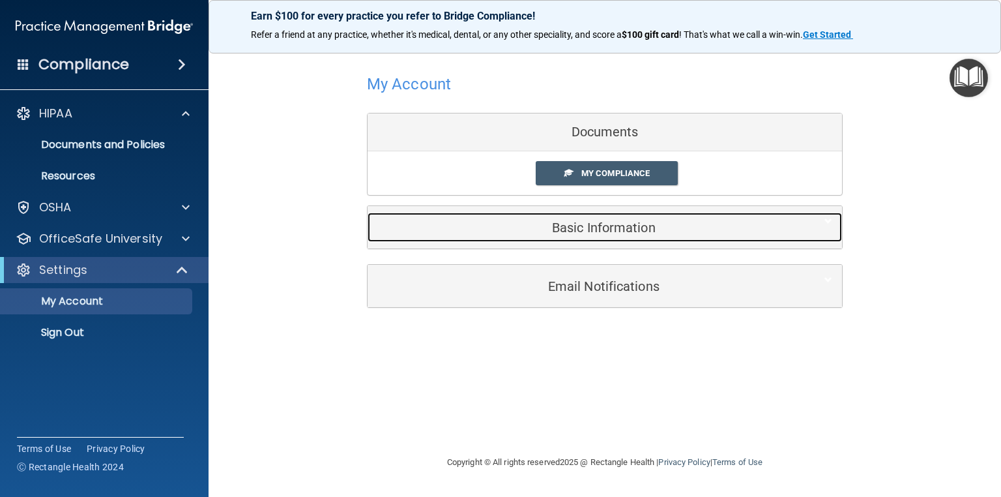
click at [621, 229] on h5 "Basic Information" at bounding box center [584, 227] width 415 height 14
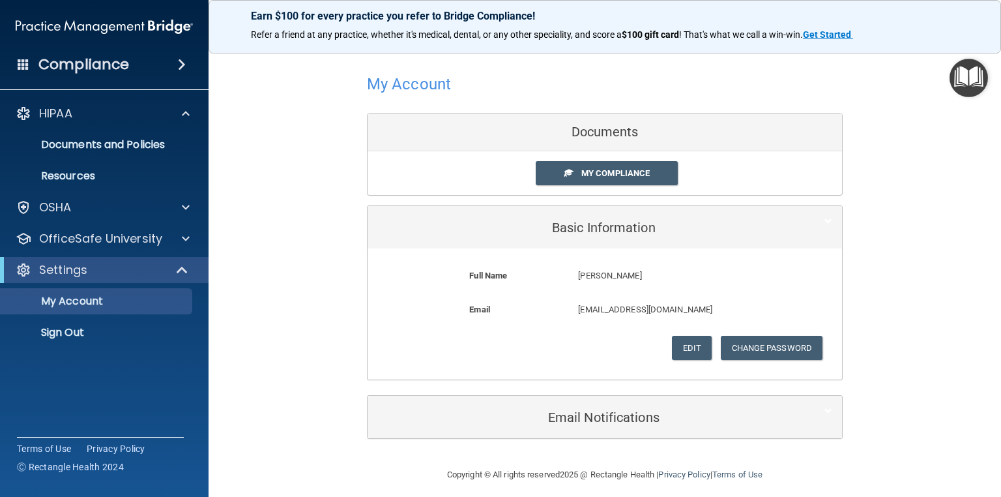
click at [60, 160] on ul "Documents and Policies Report an Incident Business Associates Emergency Plannin…" at bounding box center [105, 157] width 236 height 63
click at [60, 141] on p "Documents and Policies" at bounding box center [97, 144] width 178 height 13
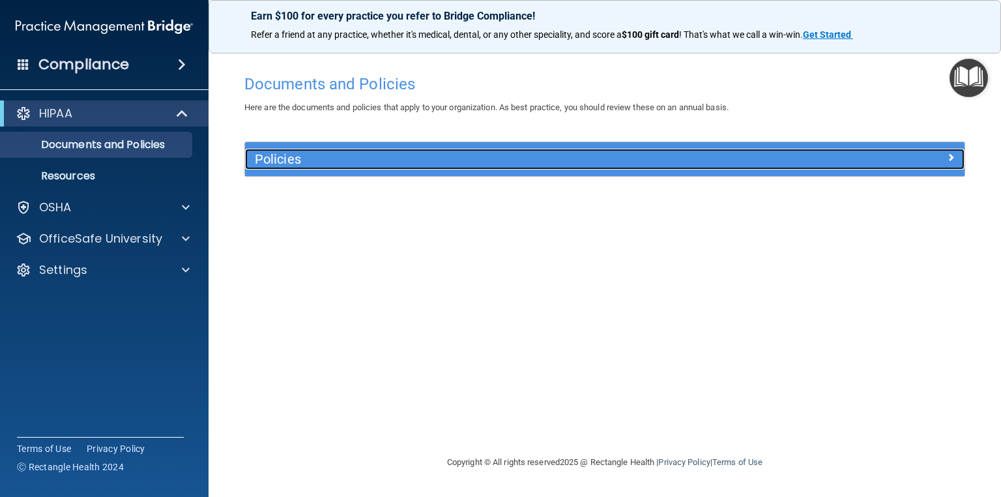
click at [265, 156] on h5 "Policies" at bounding box center [515, 159] width 520 height 14
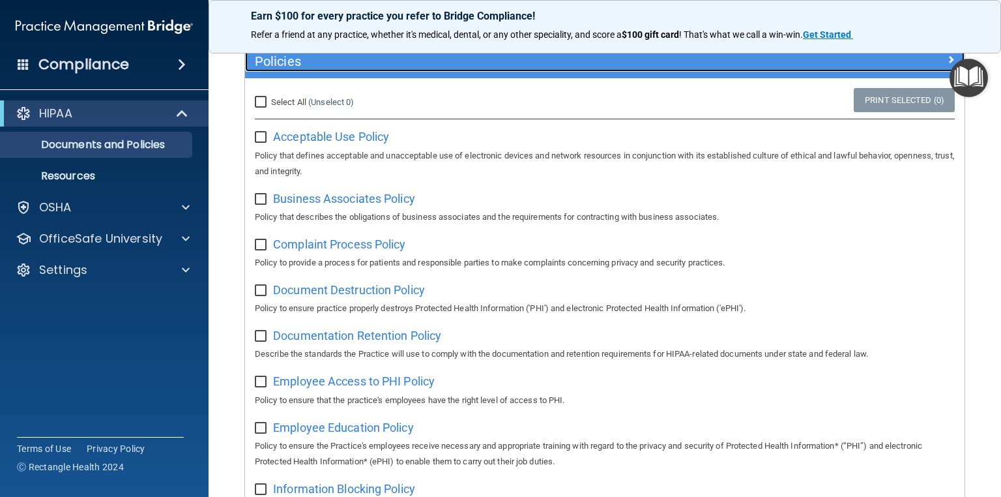
scroll to position [104, 0]
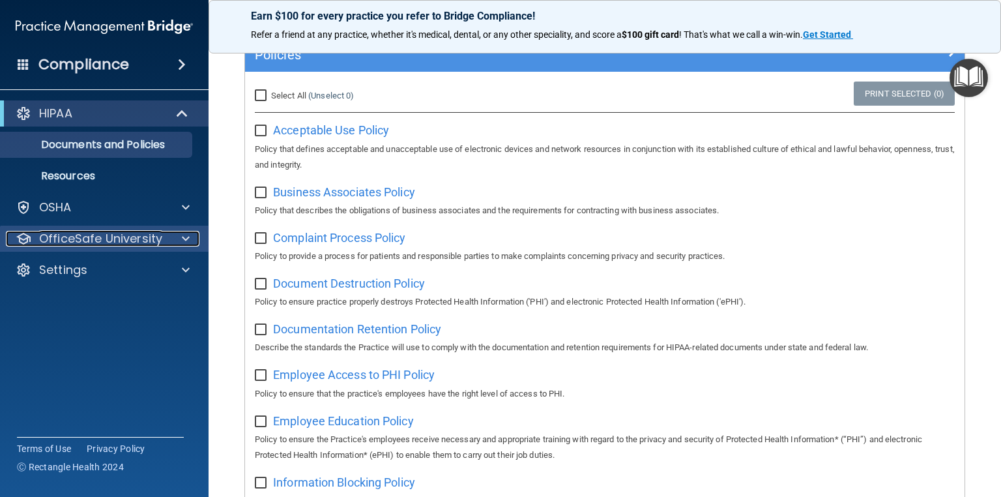
click at [88, 235] on p "OfficeSafe University" at bounding box center [100, 239] width 123 height 16
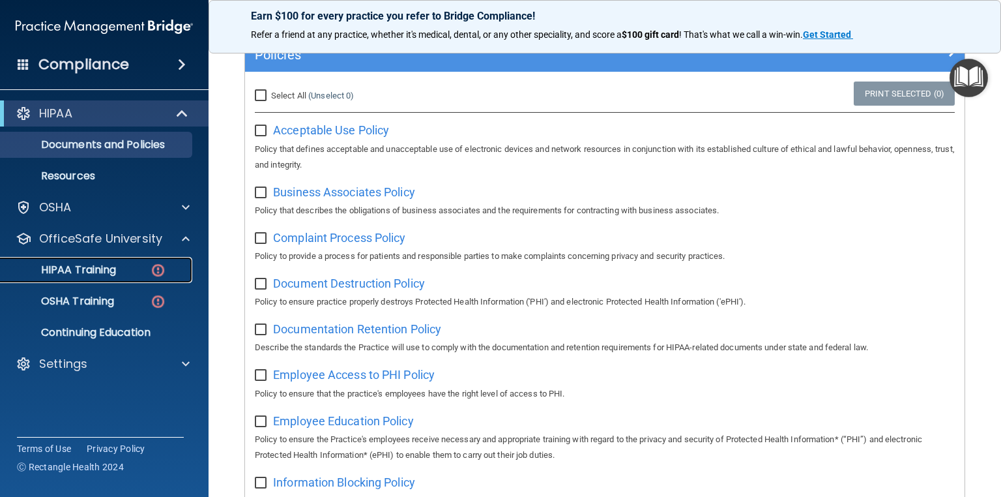
click at [125, 267] on div "HIPAA Training" at bounding box center [97, 269] width 178 height 13
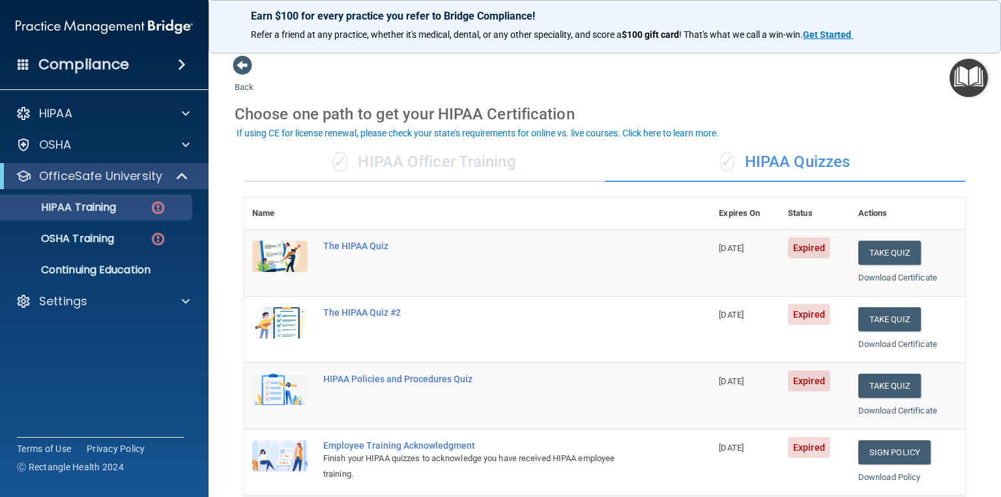
click at [507, 161] on div "✓ HIPAA Officer Training" at bounding box center [424, 162] width 360 height 39
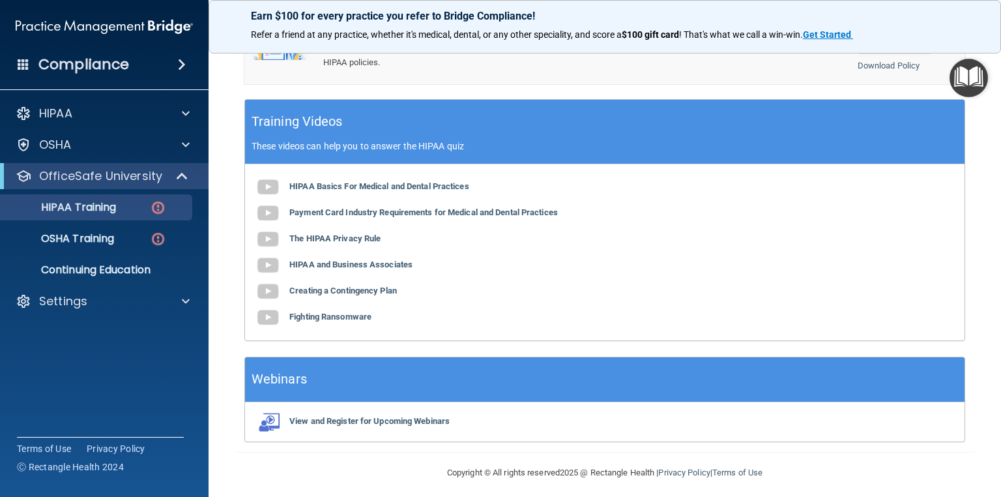
scroll to position [378, 0]
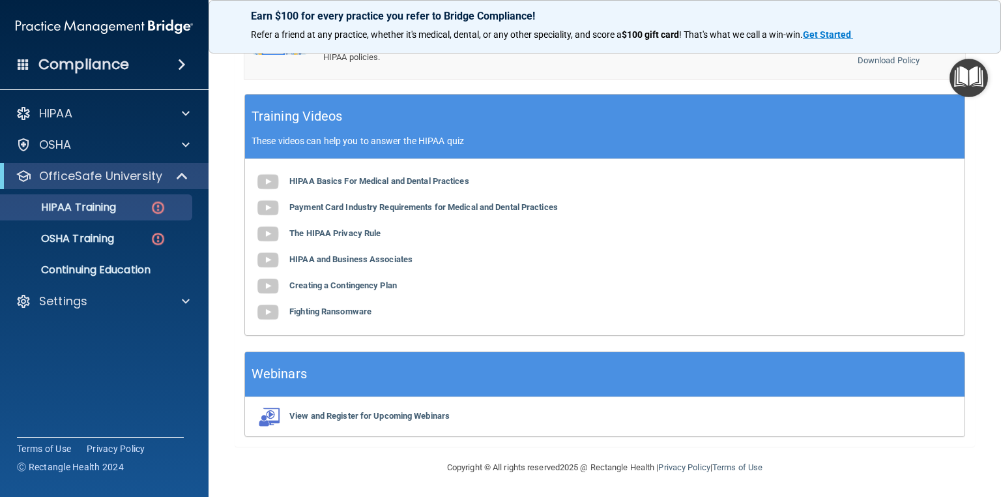
click at [966, 76] on img "Open Resource Center" at bounding box center [969, 78] width 38 height 38
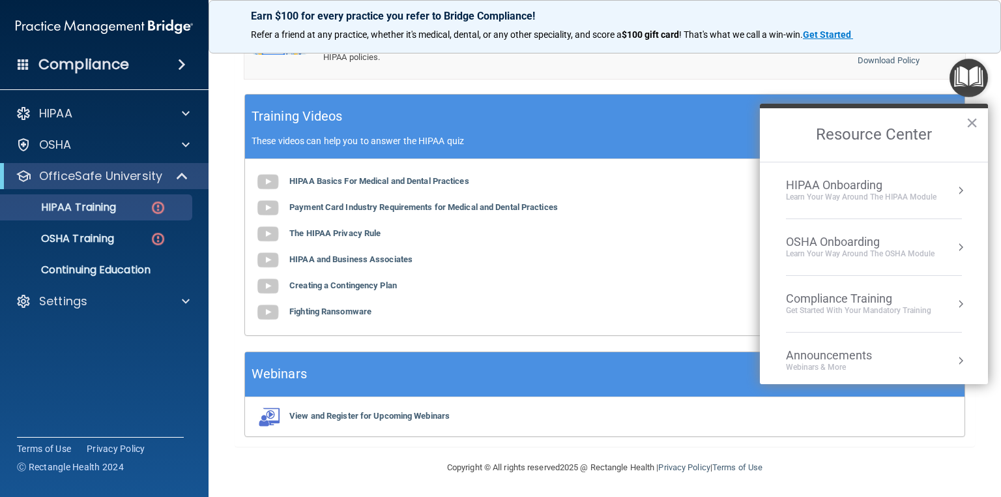
click at [883, 194] on div "Learn Your Way around the HIPAA module" at bounding box center [861, 197] width 151 height 11
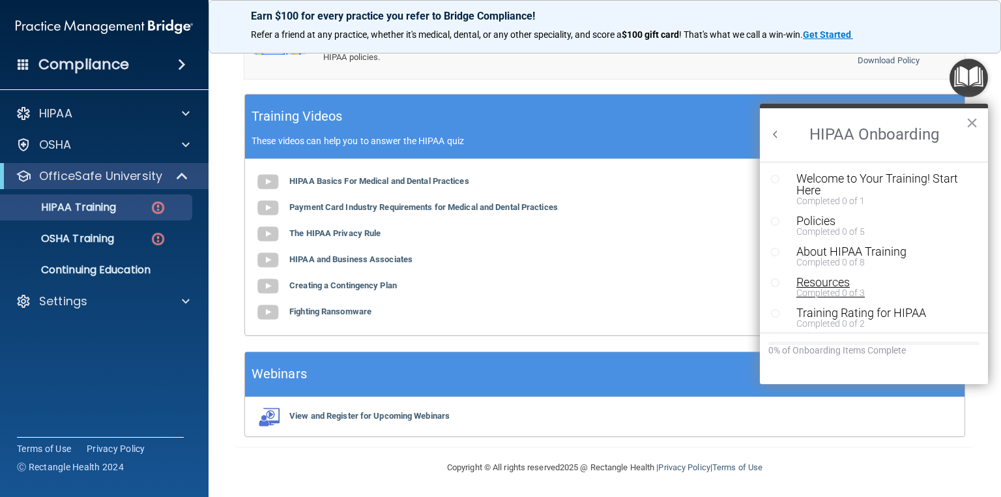
scroll to position [0, 0]
click at [778, 134] on button "Back to Resource Center Home" at bounding box center [775, 134] width 13 height 13
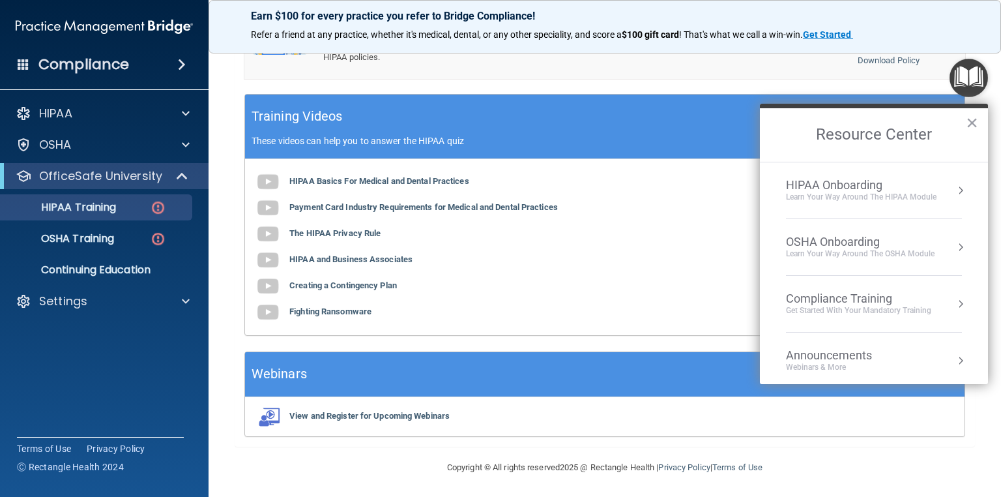
click at [844, 240] on div "OSHA Onboarding" at bounding box center [860, 242] width 149 height 14
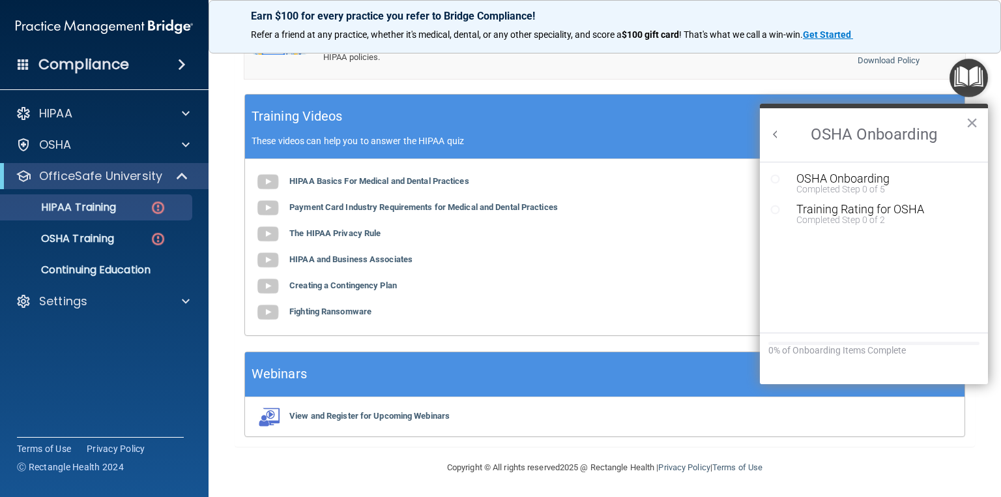
click at [776, 135] on button "Back to Resource Center Home" at bounding box center [775, 134] width 13 height 13
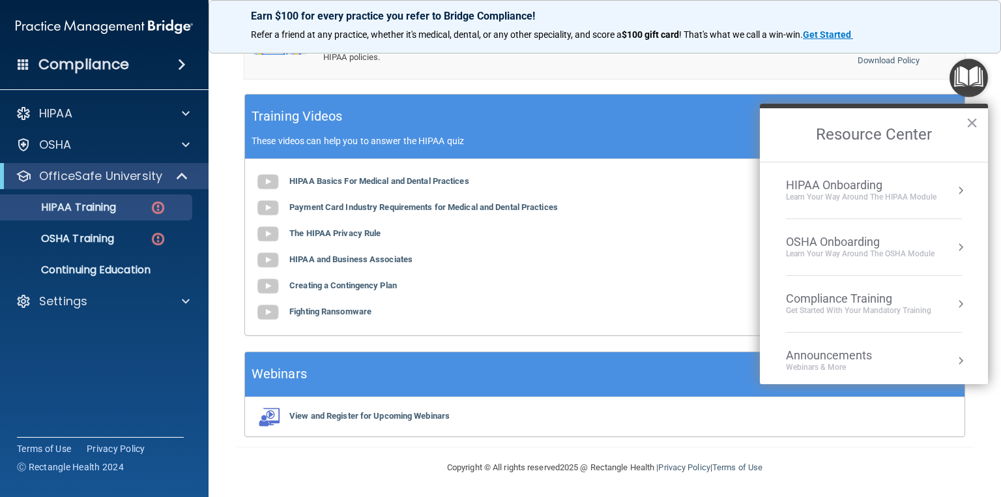
click at [850, 309] on div "Get Started with your mandatory training" at bounding box center [858, 310] width 145 height 11
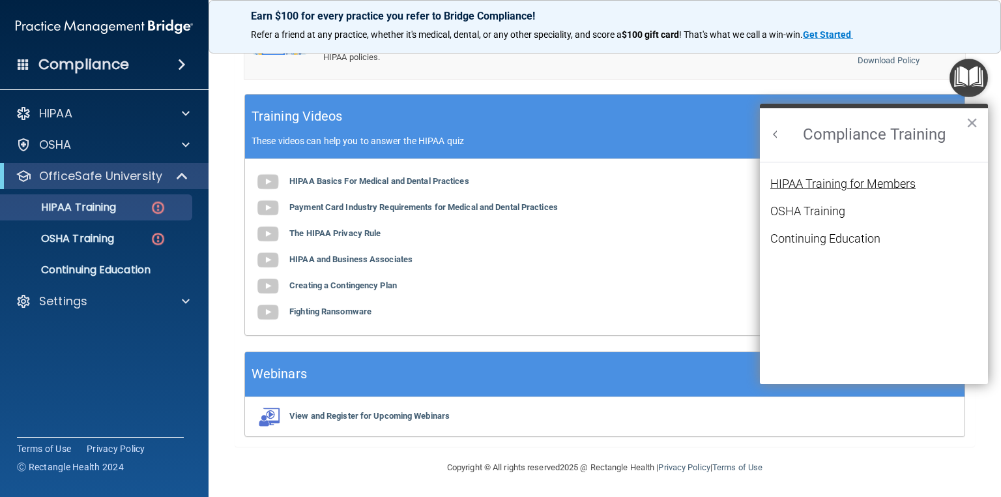
click at [802, 180] on div "HIPAA Training for Members" at bounding box center [842, 184] width 145 height 12
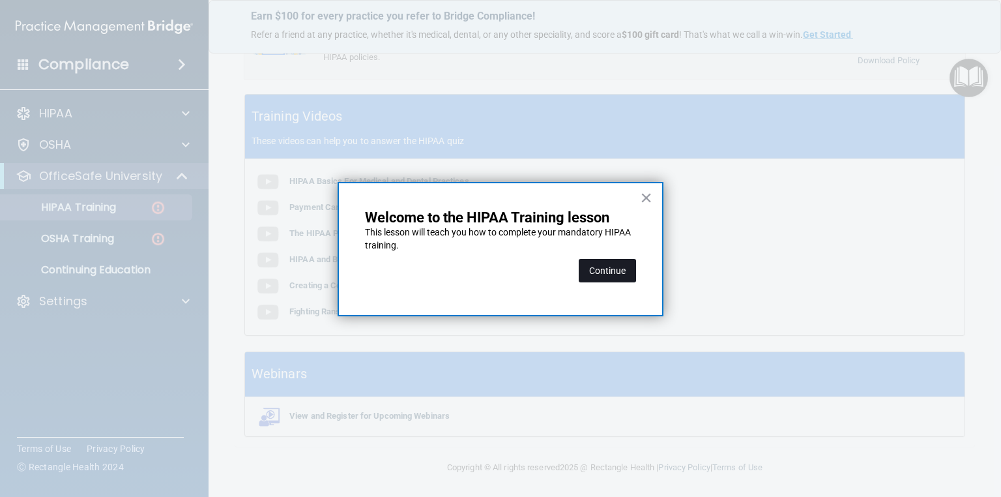
click at [608, 266] on button "Continue" at bounding box center [607, 270] width 57 height 23
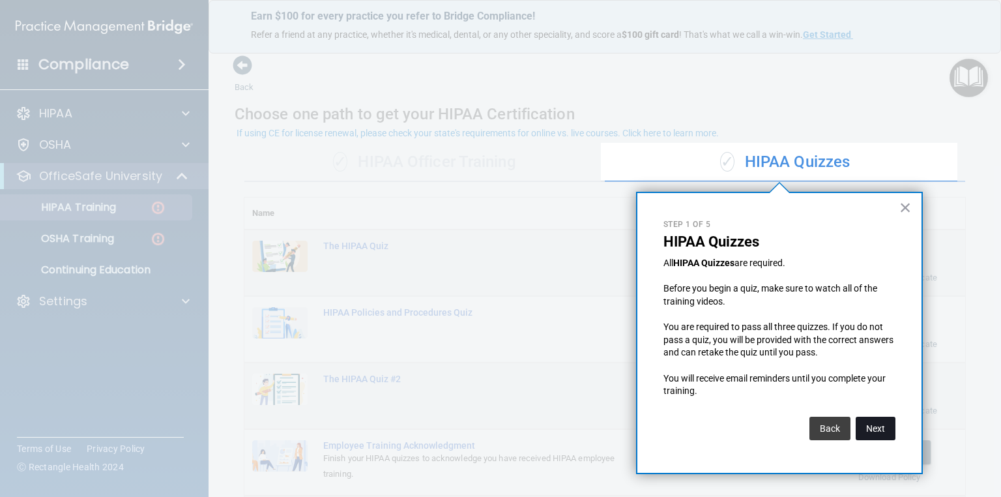
click at [872, 433] on button "Next" at bounding box center [876, 428] width 40 height 23
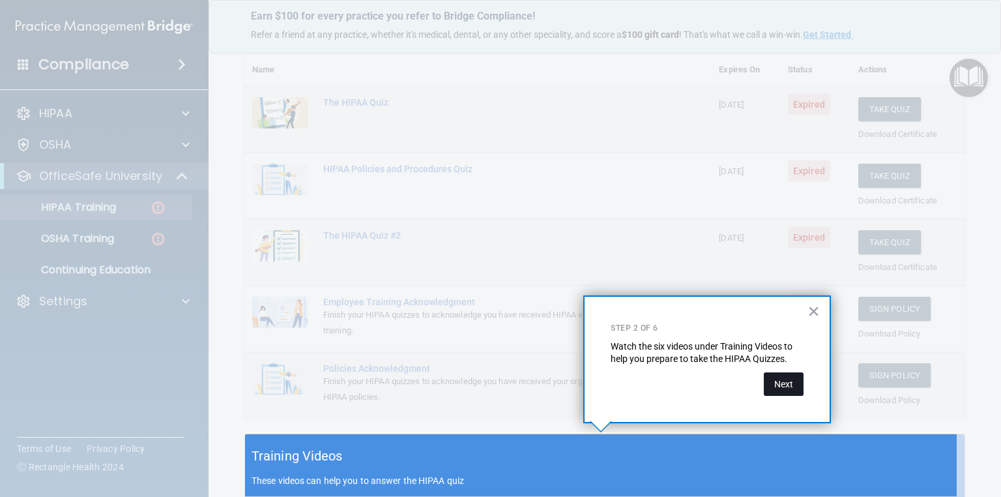
click at [785, 382] on button "Next" at bounding box center [784, 383] width 40 height 23
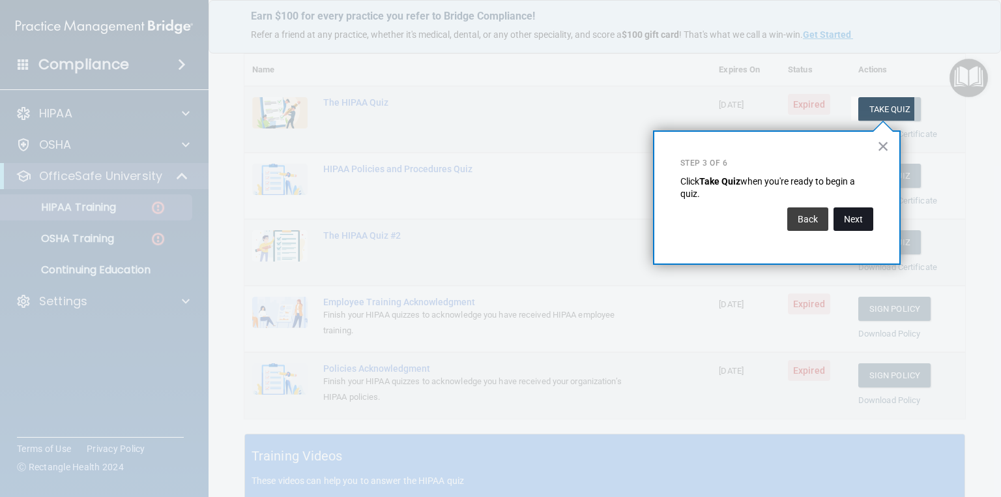
click at [856, 220] on button "Next" at bounding box center [854, 218] width 40 height 23
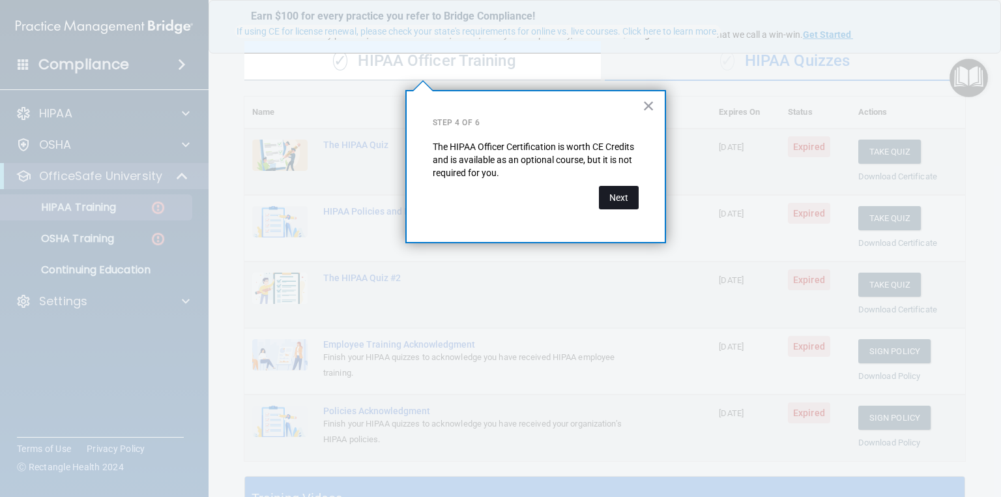
click at [623, 207] on button "Next" at bounding box center [619, 197] width 40 height 23
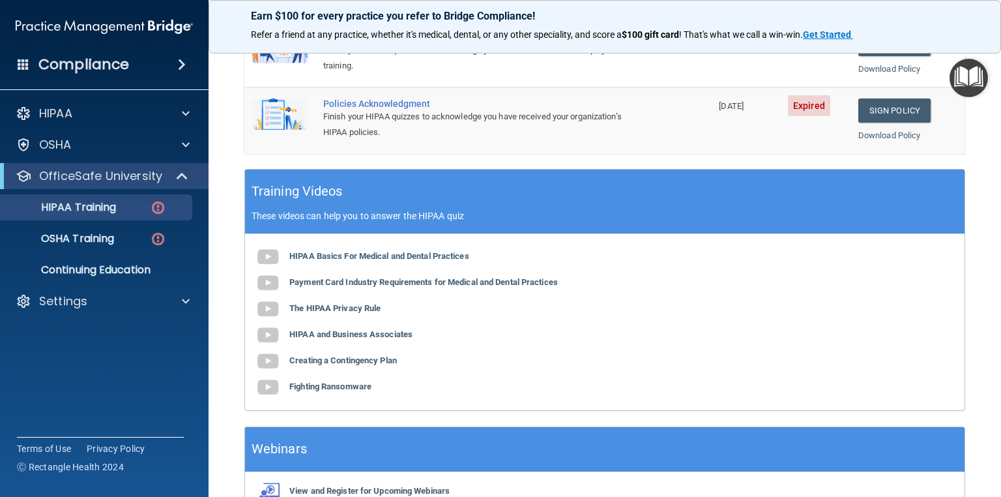
scroll to position [466, 0]
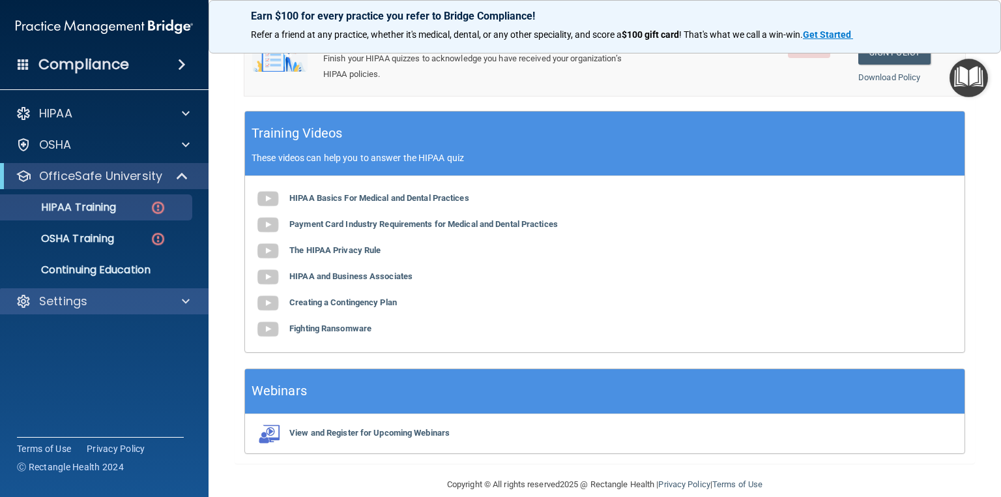
click at [42, 290] on div "Settings" at bounding box center [104, 301] width 209 height 26
click at [187, 304] on span at bounding box center [186, 301] width 8 height 16
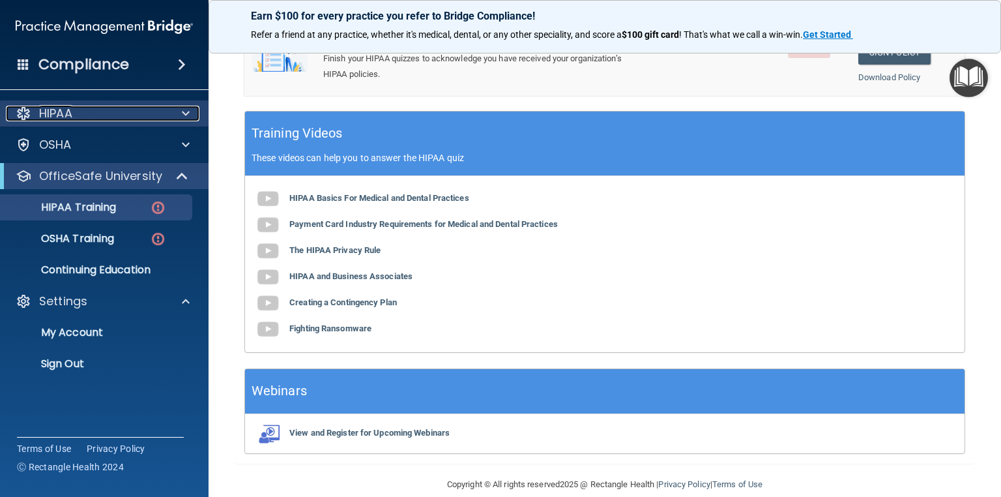
click at [68, 121] on p "HIPAA" at bounding box center [55, 114] width 33 height 16
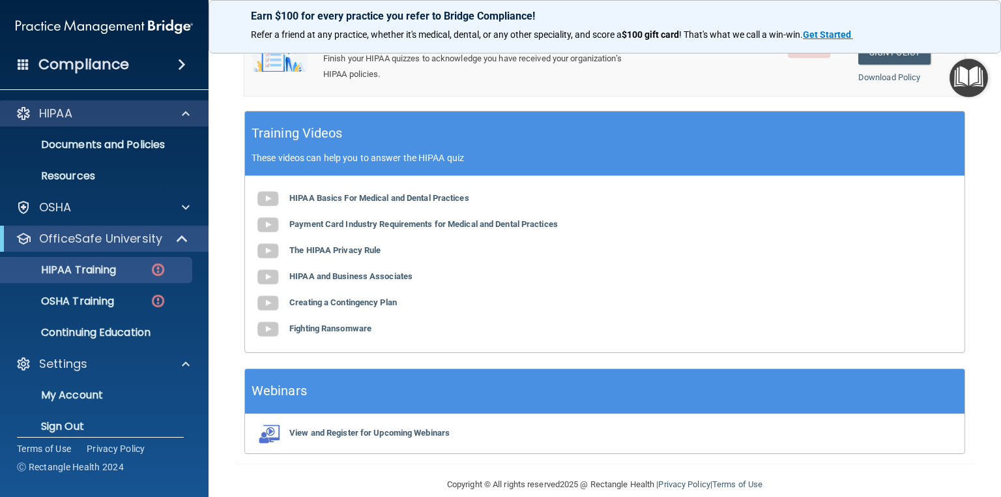
click at [68, 121] on div "HIPAA" at bounding box center [104, 113] width 209 height 26
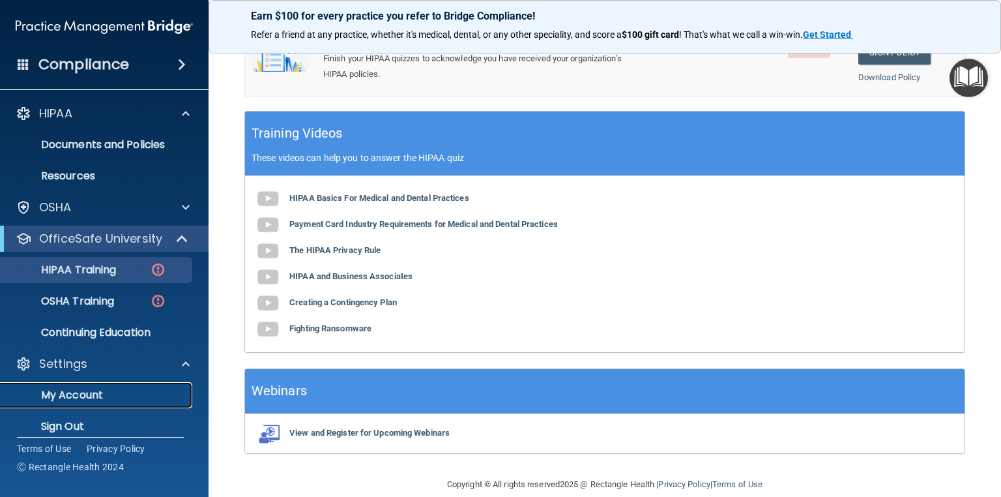
click at [77, 392] on p "My Account" at bounding box center [97, 395] width 178 height 13
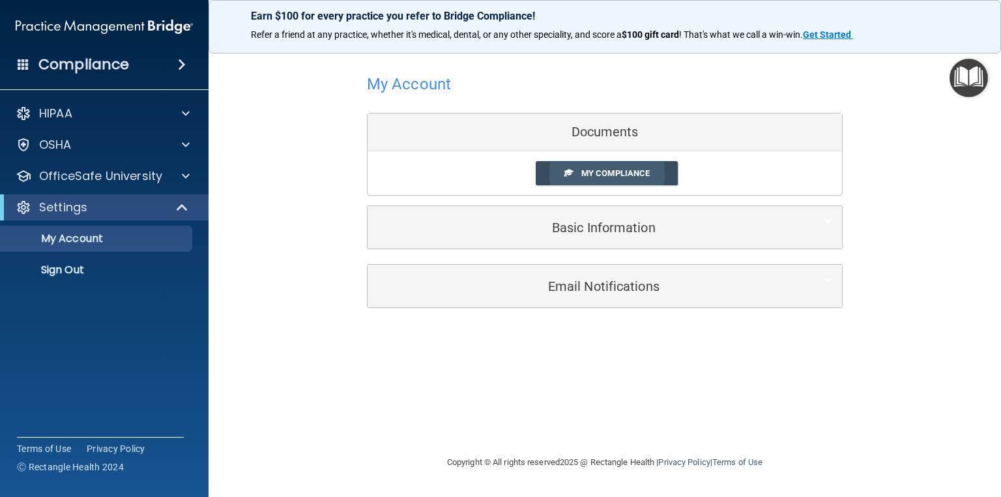
click at [626, 173] on span "My Compliance" at bounding box center [615, 173] width 68 height 10
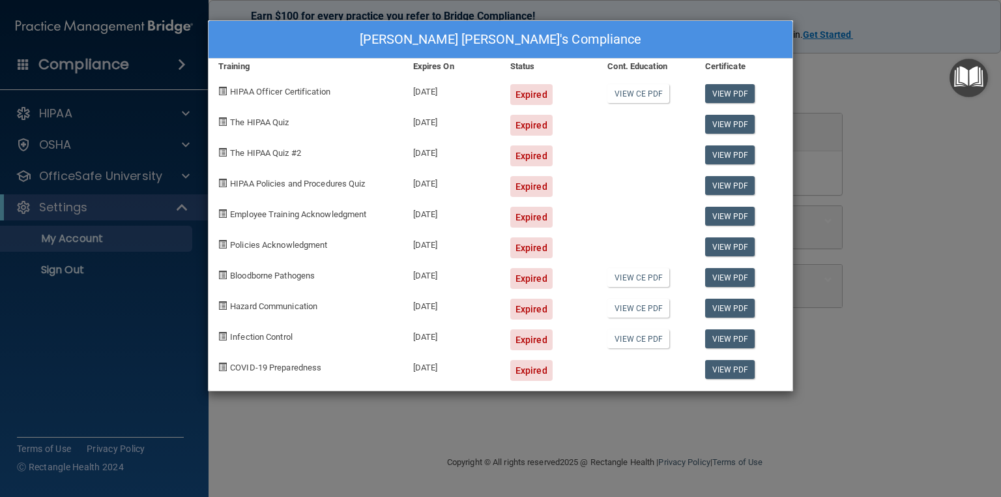
click at [39, 370] on div "[PERSON_NAME] [PERSON_NAME]'s Compliance Training Expires On Status Cont. Educa…" at bounding box center [500, 248] width 1001 height 497
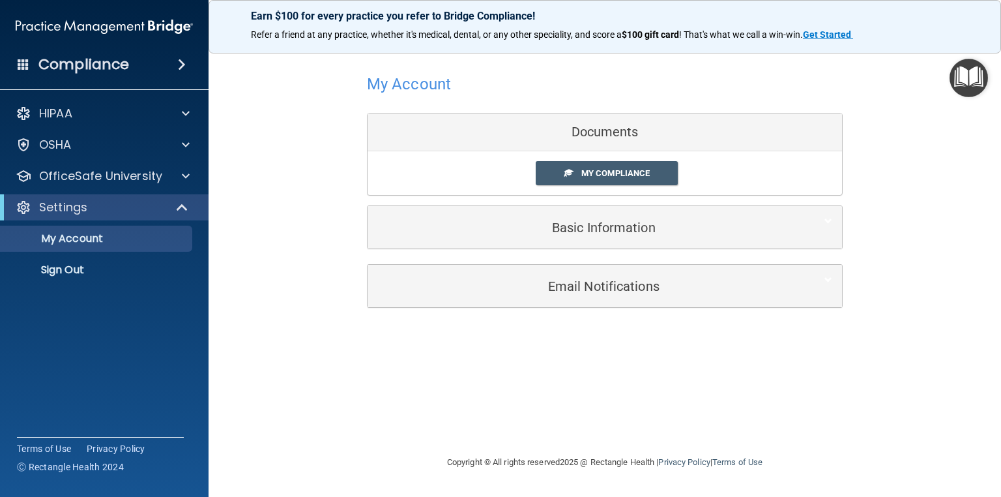
click at [266, 326] on div "My Account Documents My Compliance My Compliance My BAA Basic Information Full …" at bounding box center [605, 248] width 741 height 387
drag, startPoint x: 993, startPoint y: 1, endPoint x: 237, endPoint y: 38, distance: 757.1
click at [237, 38] on div "Refer a friend at any practice, whether it's medical, dental, or any other spec…" at bounding box center [604, 35] width 739 height 13
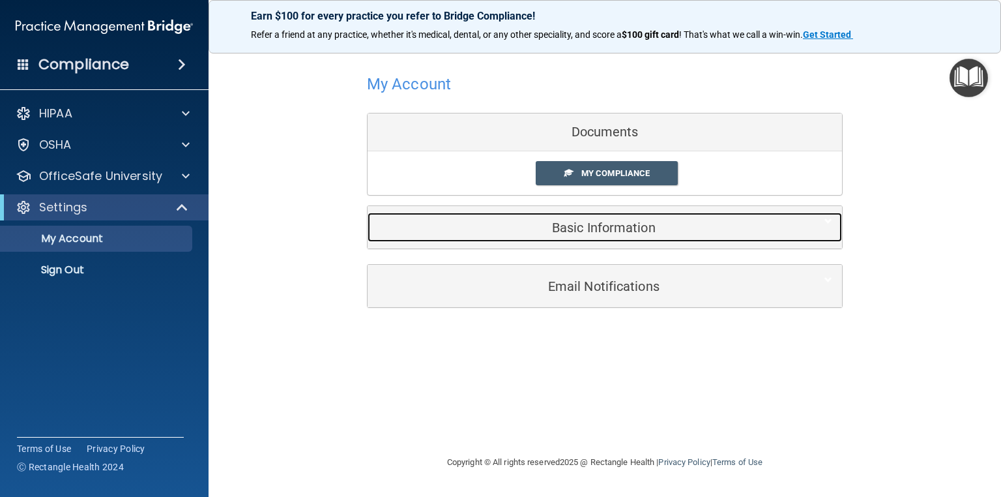
click at [559, 233] on h5 "Basic Information" at bounding box center [584, 227] width 415 height 14
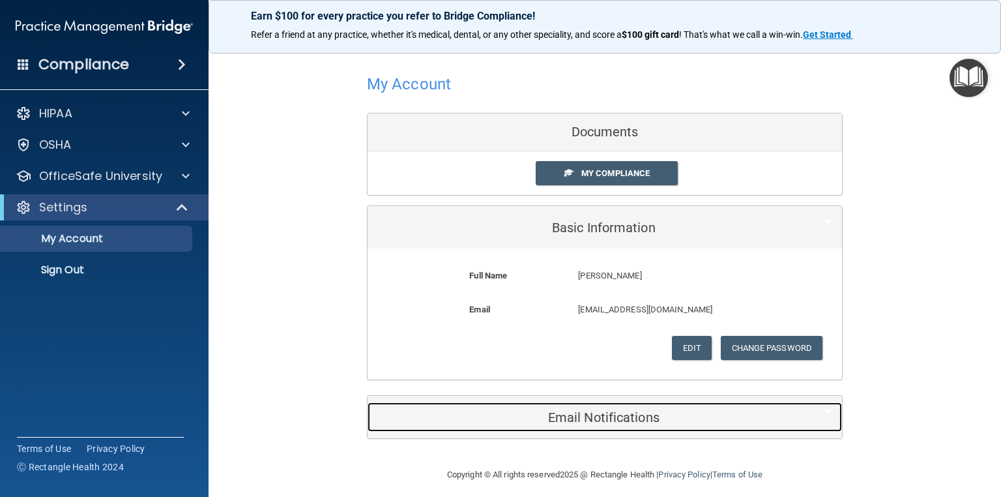
click at [579, 424] on div "Email Notifications" at bounding box center [585, 416] width 435 height 29
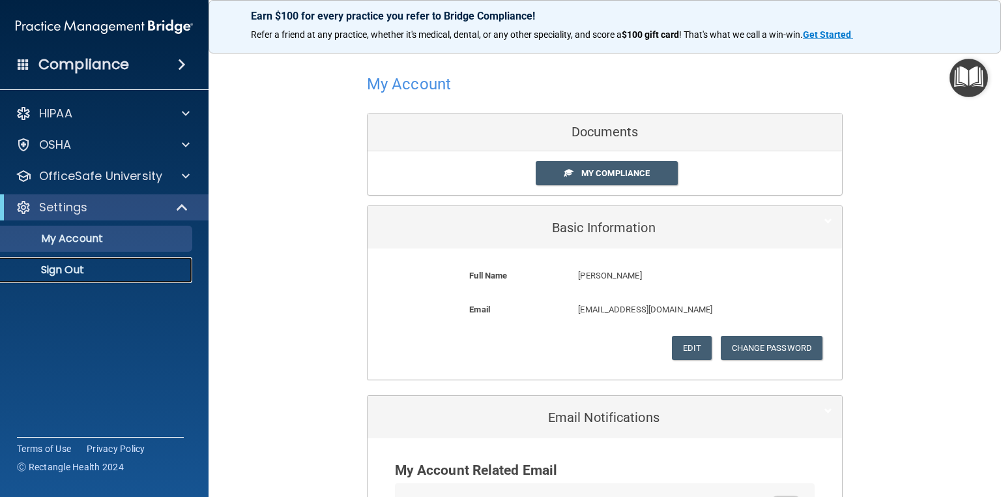
click at [82, 282] on link "Sign Out" at bounding box center [89, 270] width 205 height 26
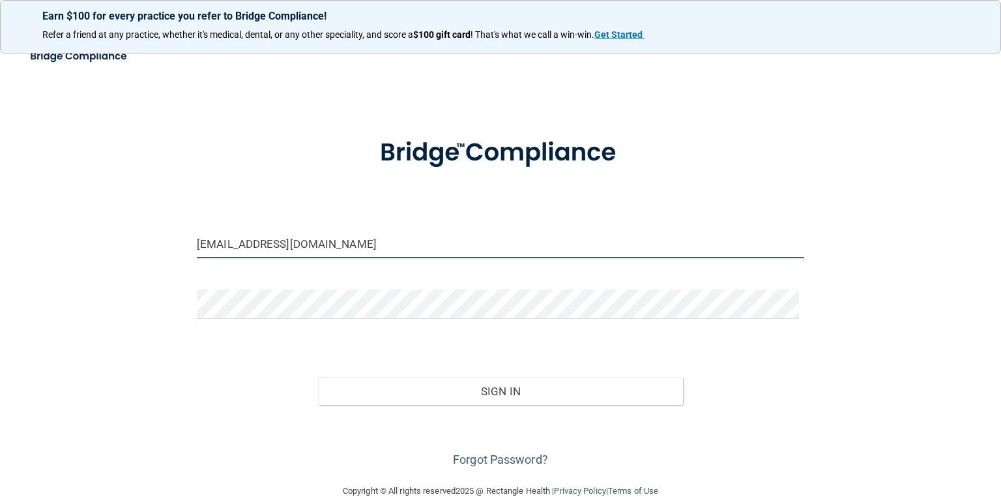
click at [369, 258] on input "[EMAIL_ADDRESS][DOMAIN_NAME]" at bounding box center [501, 243] width 608 height 29
drag, startPoint x: 369, startPoint y: 263, endPoint x: 104, endPoint y: 271, distance: 264.8
click at [104, 271] on div "[EMAIL_ADDRESS][DOMAIN_NAME] Invalid email/password. You don't have permission …" at bounding box center [500, 262] width 949 height 415
type input "[EMAIL_ADDRESS][DOMAIN_NAME]"
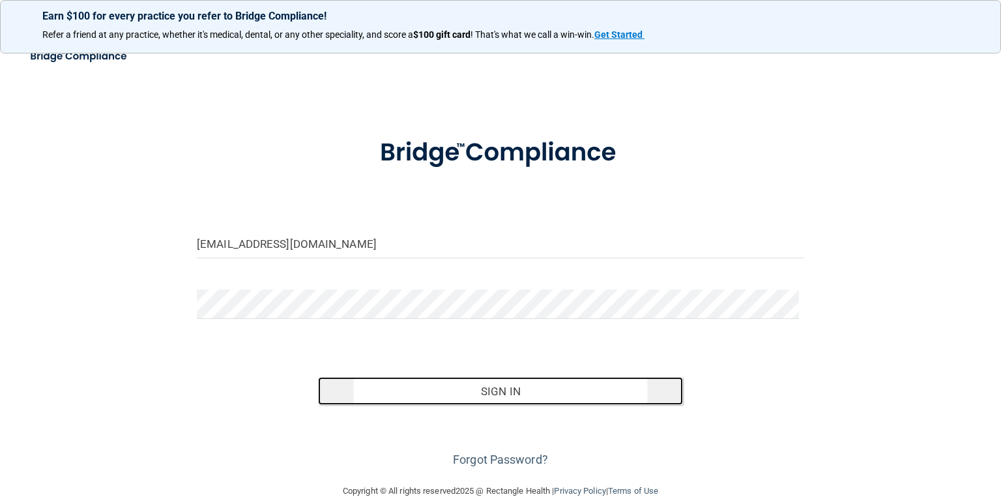
click at [474, 405] on button "Sign In" at bounding box center [500, 391] width 364 height 29
click at [495, 405] on button "Sign In" at bounding box center [500, 391] width 364 height 29
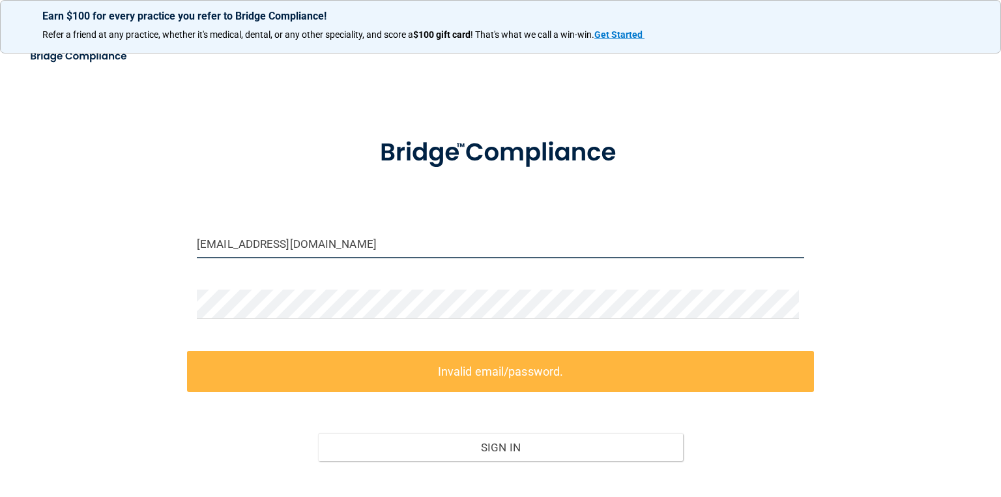
click at [355, 258] on input "[EMAIL_ADDRESS][DOMAIN_NAME]" at bounding box center [501, 243] width 608 height 29
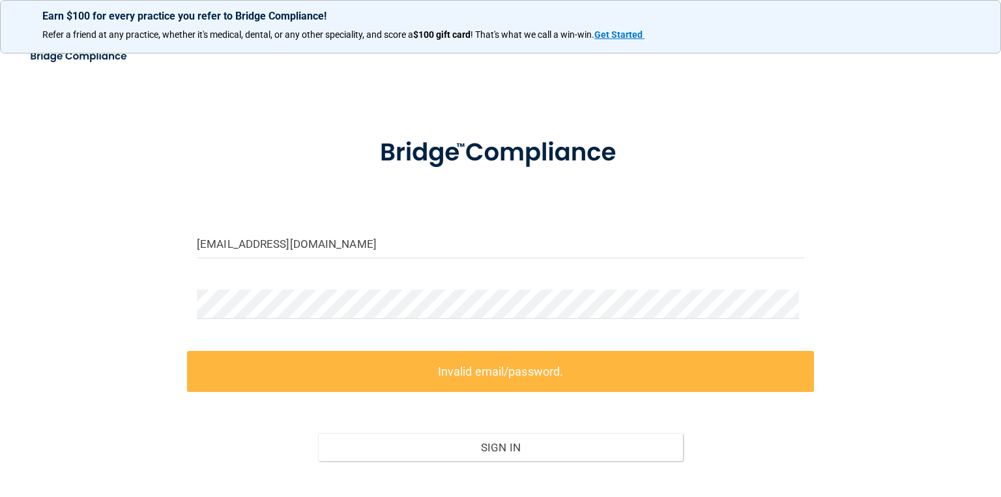
click at [587, 438] on div "Invalid email/password. You don't have permission to access that page. Sign In …" at bounding box center [500, 439] width 627 height 176
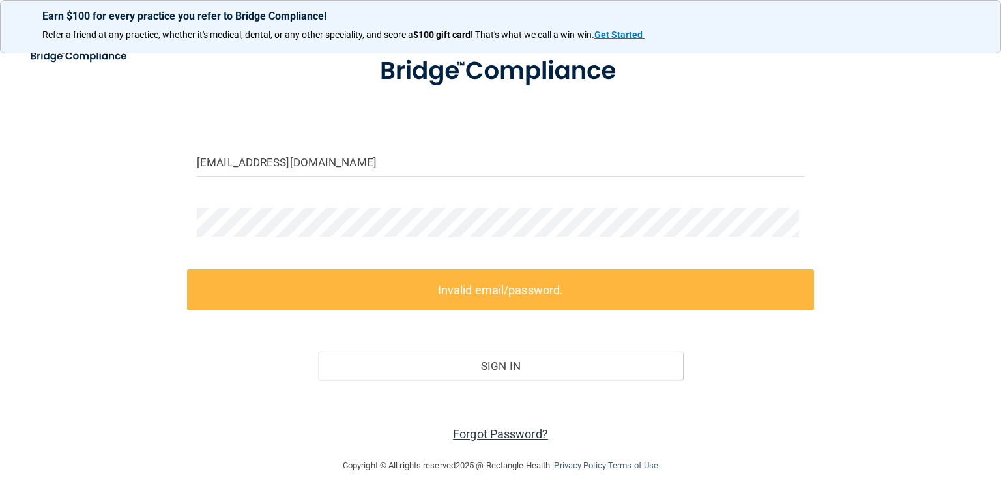
click at [506, 434] on link "Forgot Password?" at bounding box center [500, 434] width 95 height 14
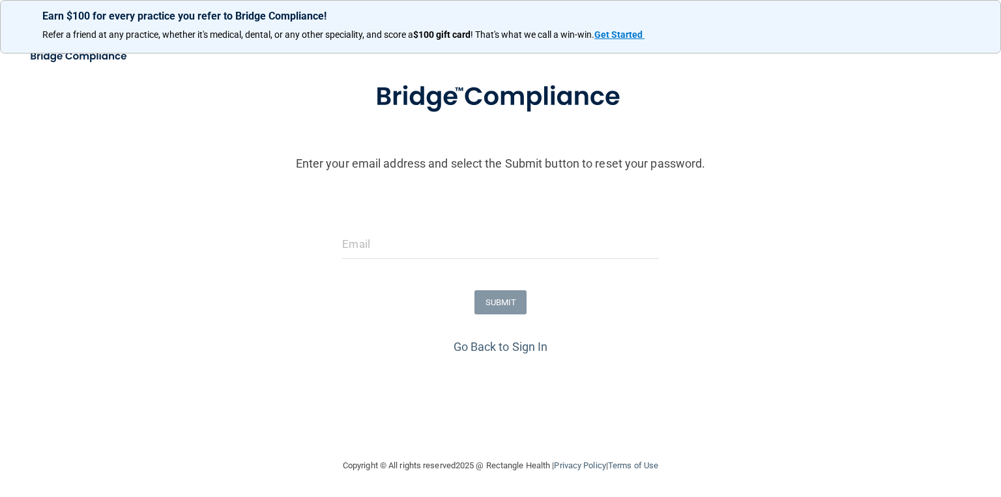
scroll to position [145, 0]
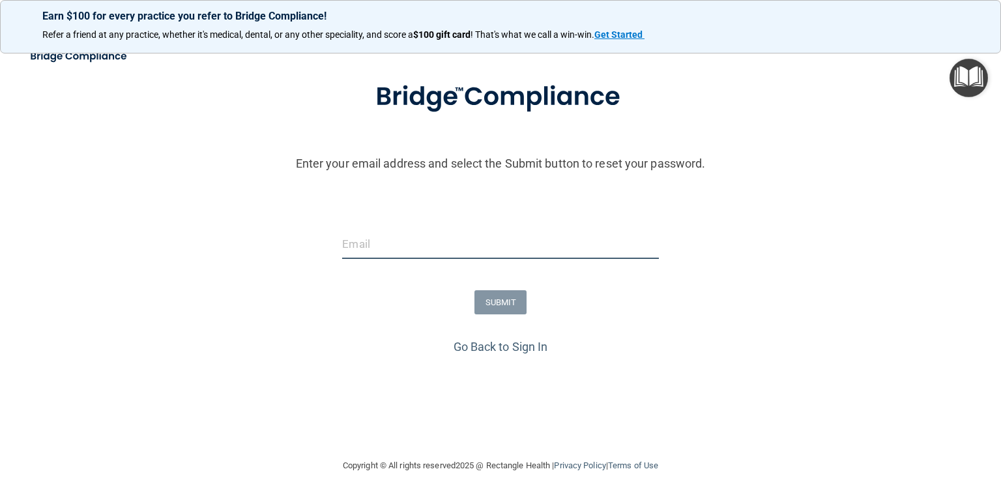
click at [458, 229] on input "email" at bounding box center [500, 243] width 316 height 29
type input "[EMAIL_ADDRESS][DOMAIN_NAME]"
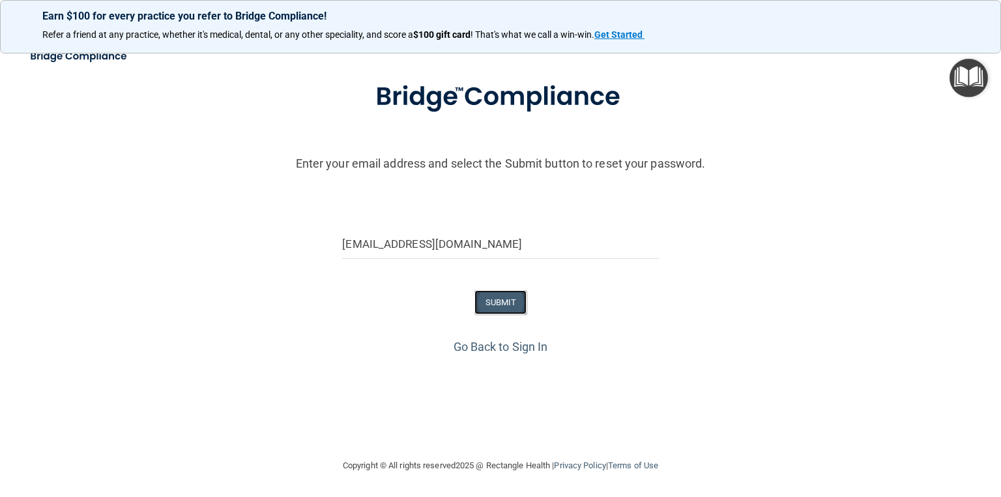
click at [505, 290] on button "SUBMIT" at bounding box center [501, 302] width 53 height 24
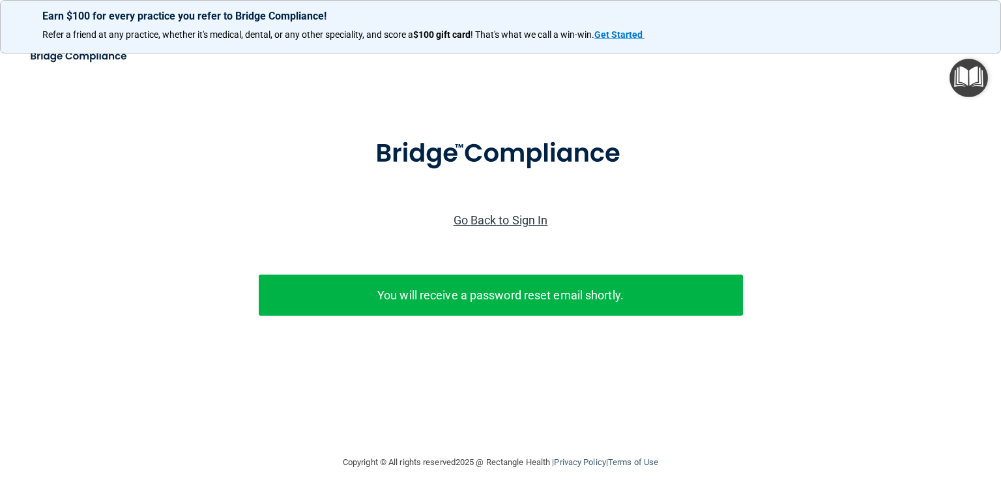
click at [533, 227] on link "Go Back to Sign In" at bounding box center [501, 220] width 95 height 14
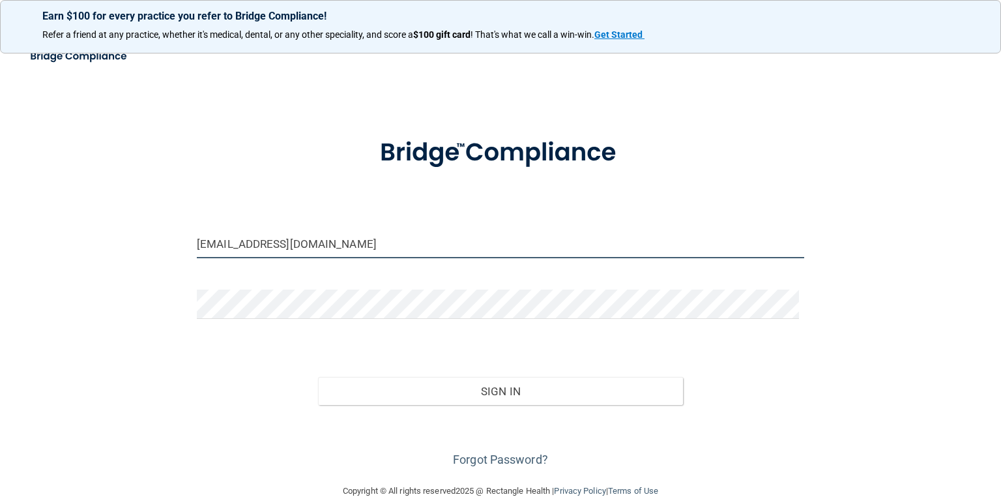
click at [379, 253] on input "drlutonsky@drlutonsky.com" at bounding box center [501, 243] width 608 height 29
type input "[EMAIL_ADDRESS][DOMAIN_NAME]"
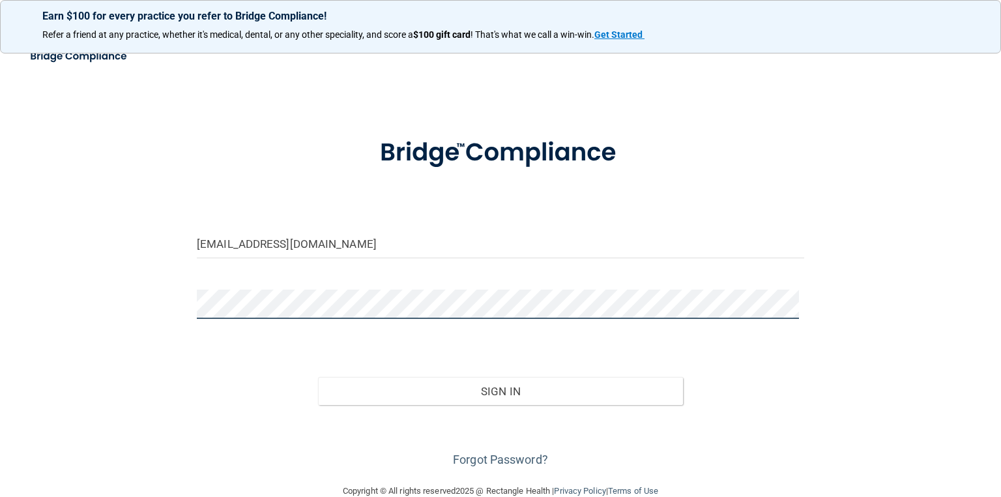
click at [29, 345] on div "jettrossharden@yahoo.com Invalid email/password. You don't have permission to a…" at bounding box center [500, 262] width 949 height 415
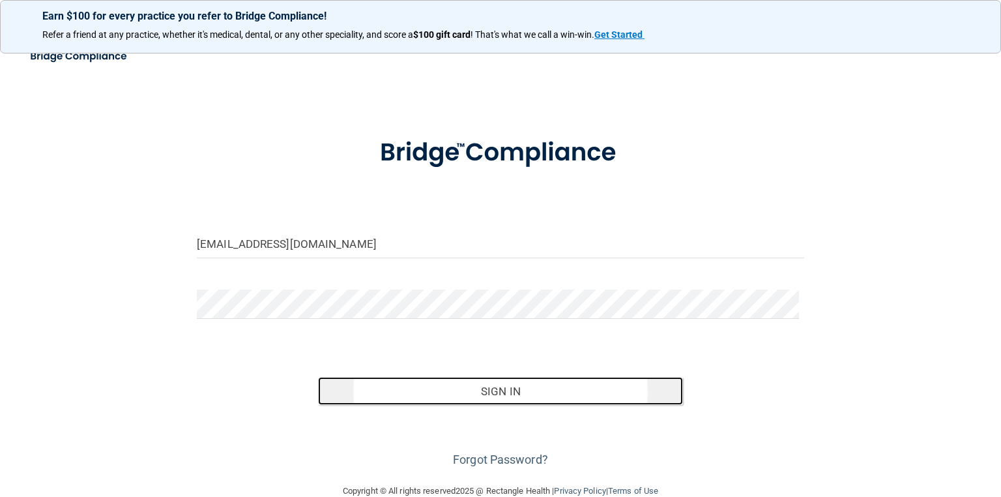
click at [514, 405] on button "Sign In" at bounding box center [500, 391] width 364 height 29
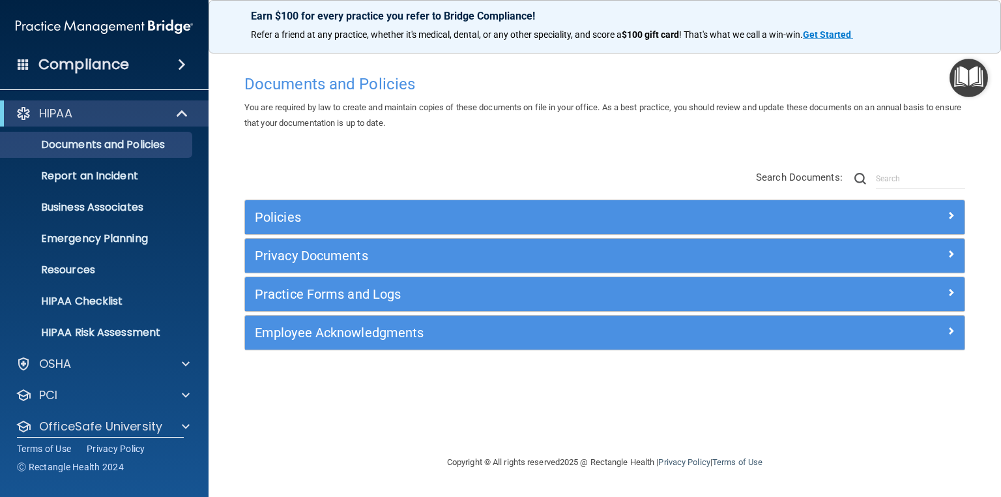
click at [102, 78] on div "Compliance" at bounding box center [104, 64] width 209 height 29
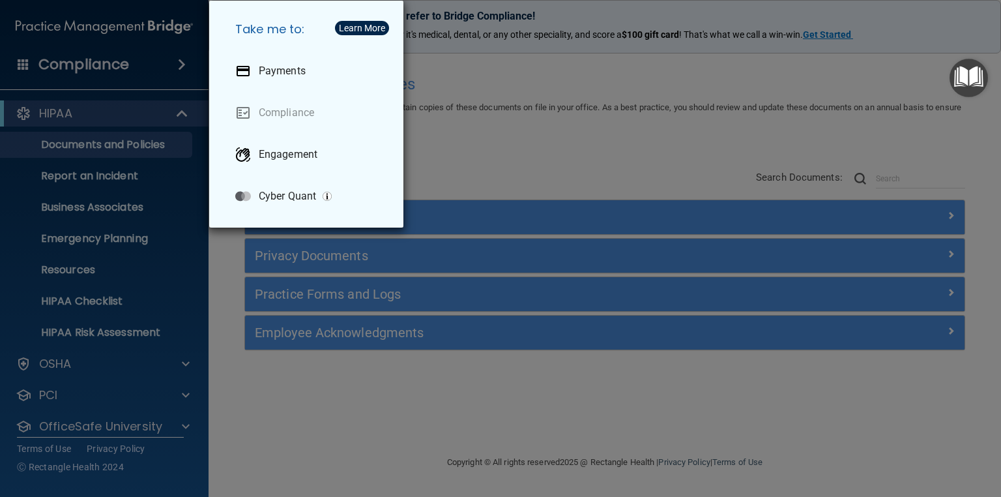
click at [0, 298] on div "Take me to: Payments Compliance Engagement Cyber Quant" at bounding box center [500, 248] width 1001 height 497
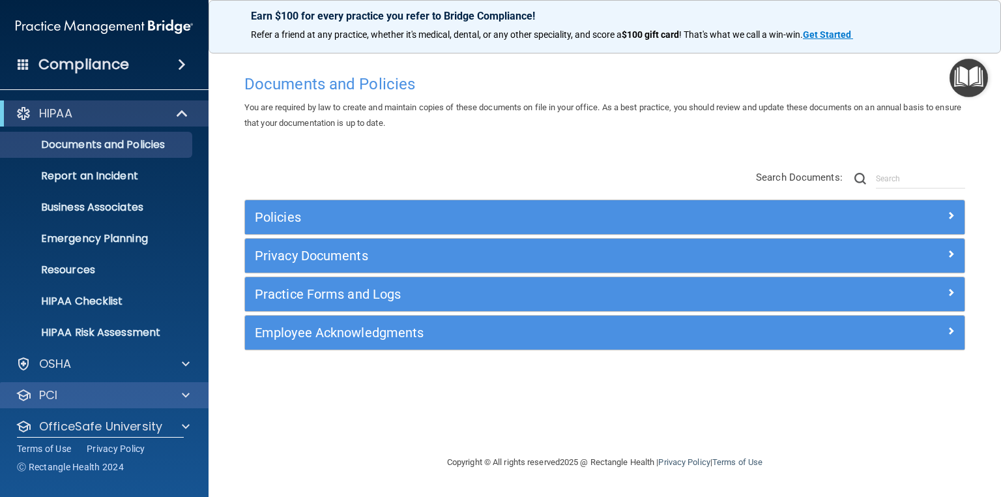
click at [76, 402] on div "PCI" at bounding box center [104, 395] width 209 height 26
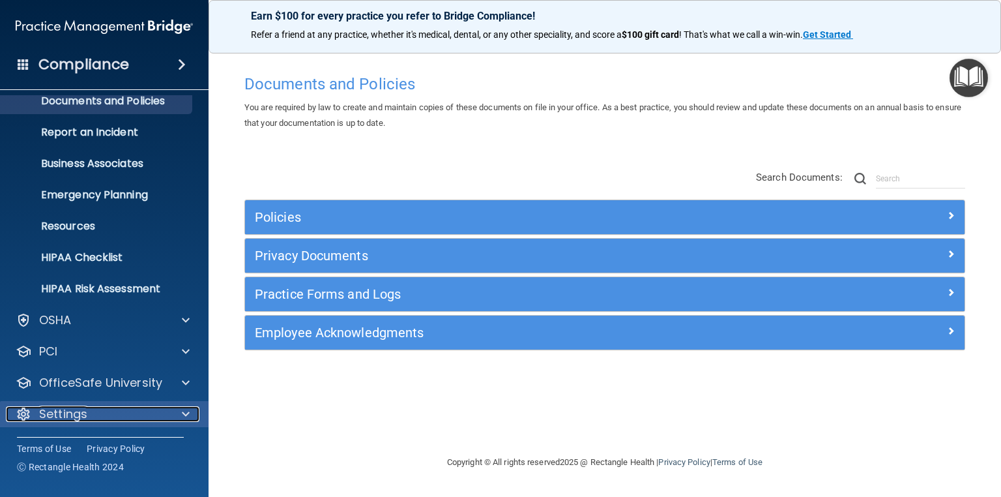
click at [180, 419] on div at bounding box center [184, 414] width 33 height 16
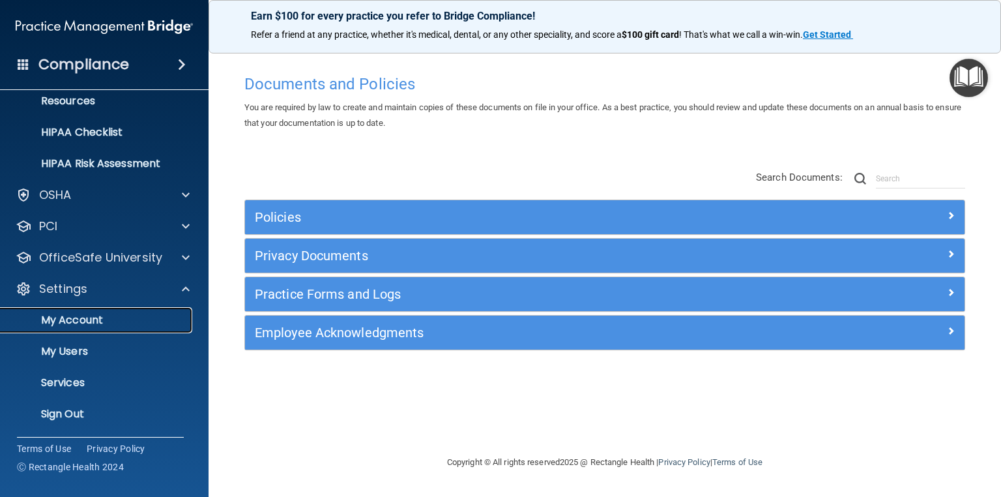
click at [70, 325] on p "My Account" at bounding box center [97, 320] width 178 height 13
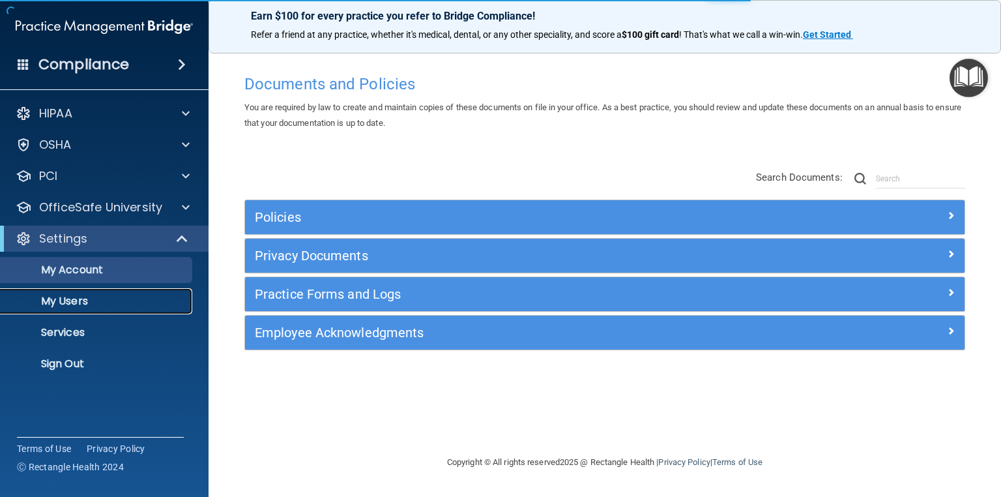
click at [68, 303] on p "My Users" at bounding box center [97, 301] width 178 height 13
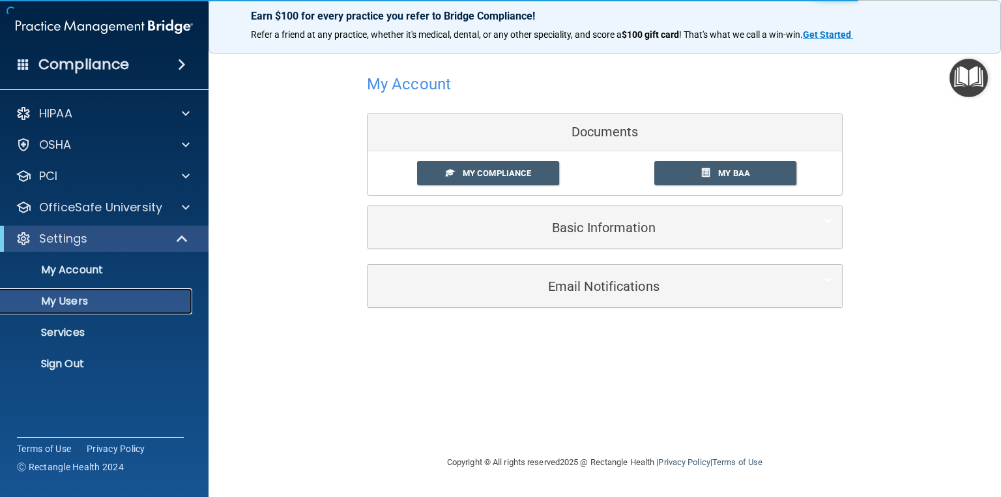
select select "20"
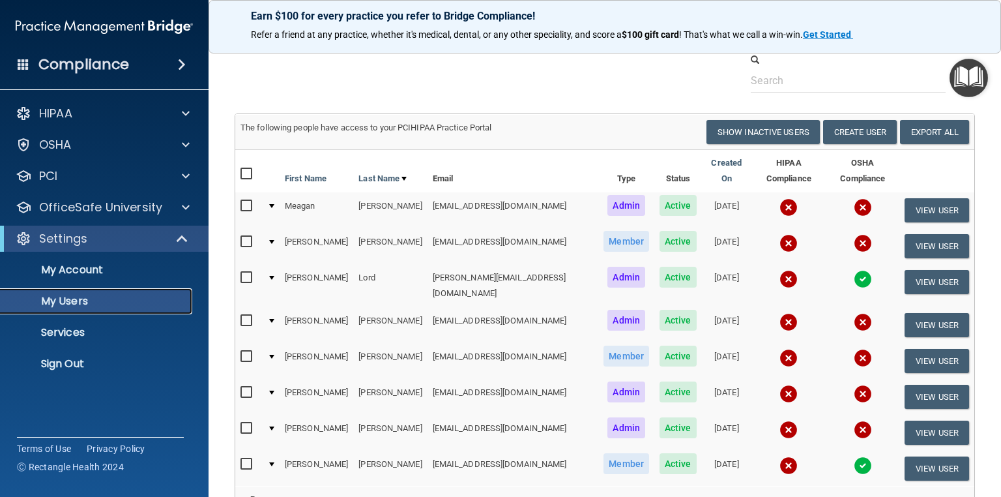
scroll to position [52, 0]
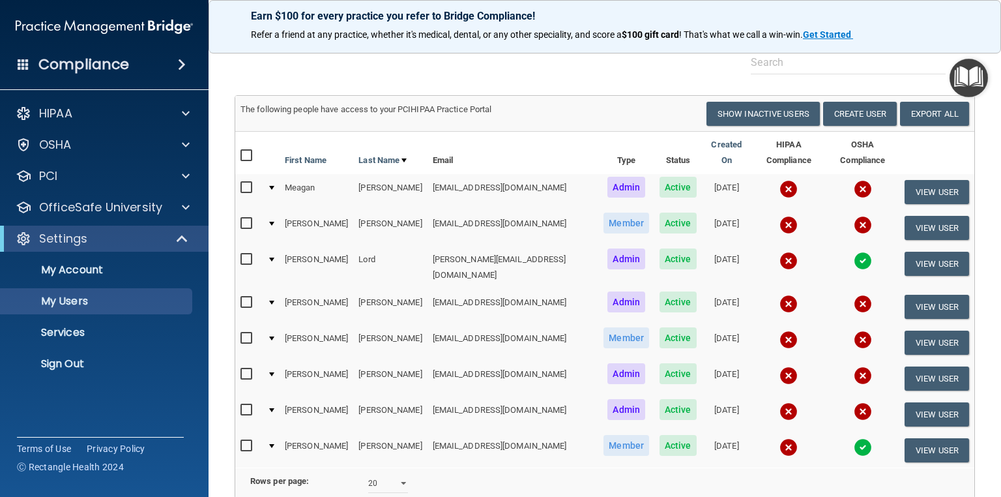
click at [248, 183] on input "checkbox" at bounding box center [248, 188] width 15 height 10
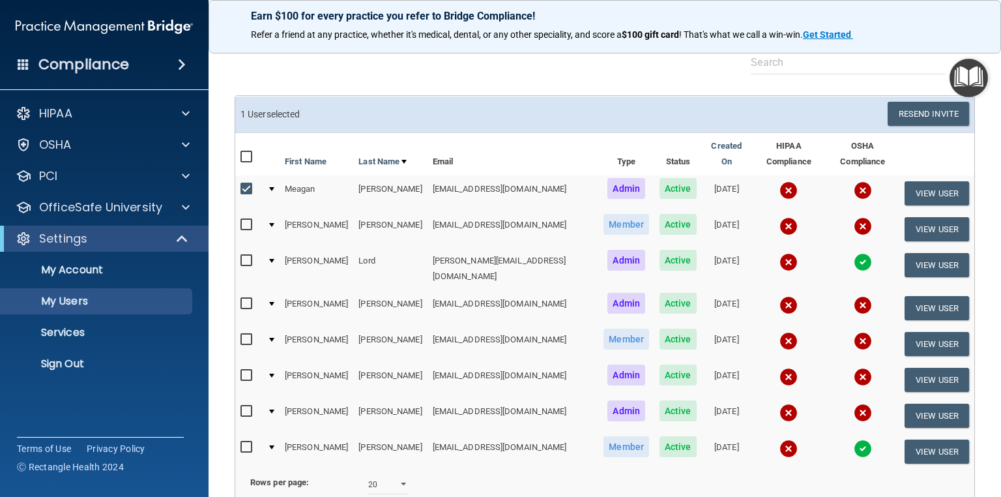
click at [248, 184] on input "checkbox" at bounding box center [248, 189] width 15 height 10
checkbox input "false"
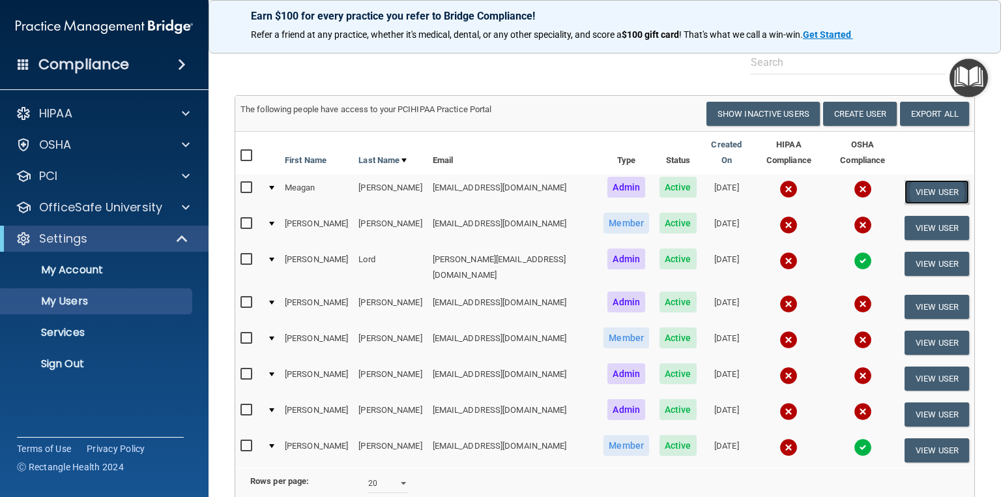
click at [927, 184] on button "View User" at bounding box center [937, 192] width 65 height 24
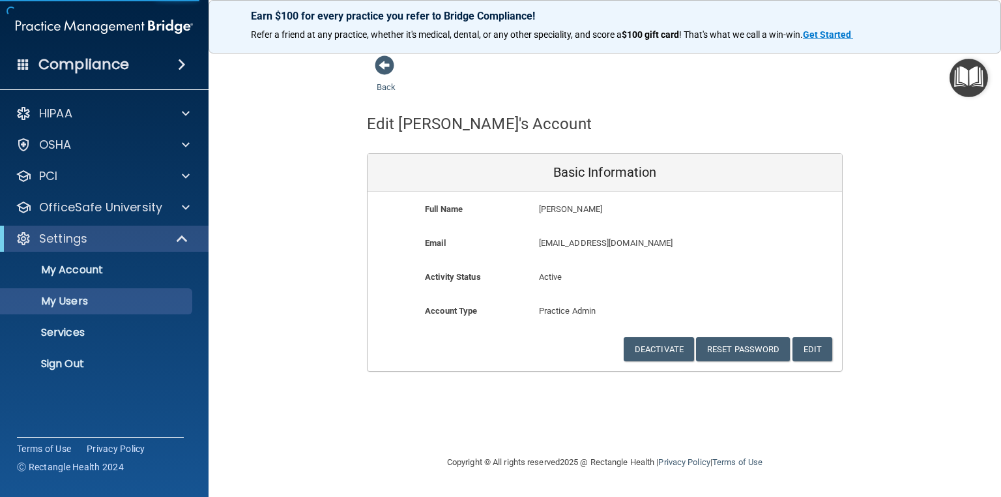
select select "20"
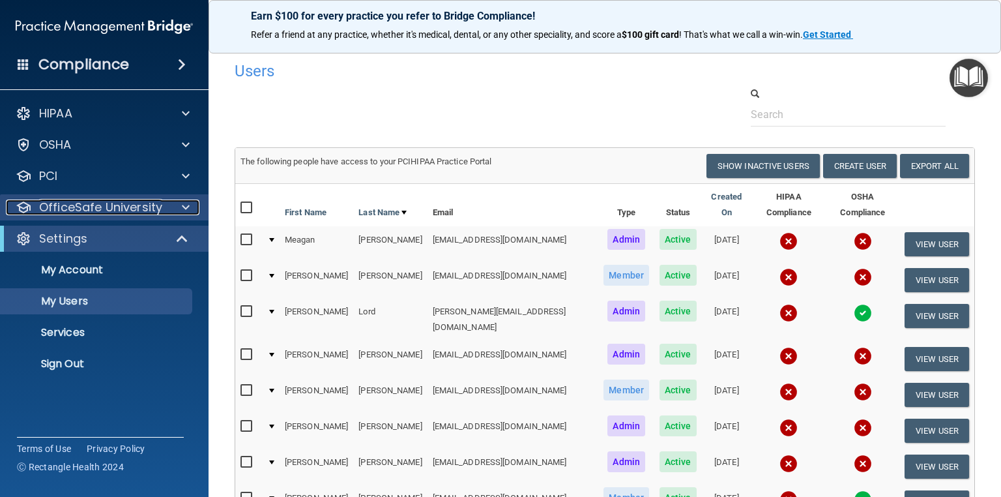
click at [75, 206] on p "OfficeSafe University" at bounding box center [100, 207] width 123 height 16
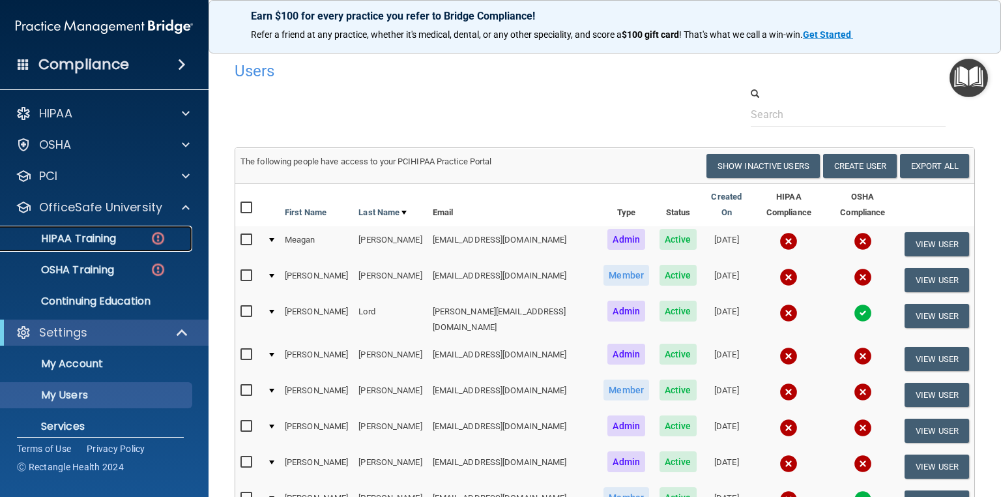
click at [81, 233] on p "HIPAA Training" at bounding box center [62, 238] width 108 height 13
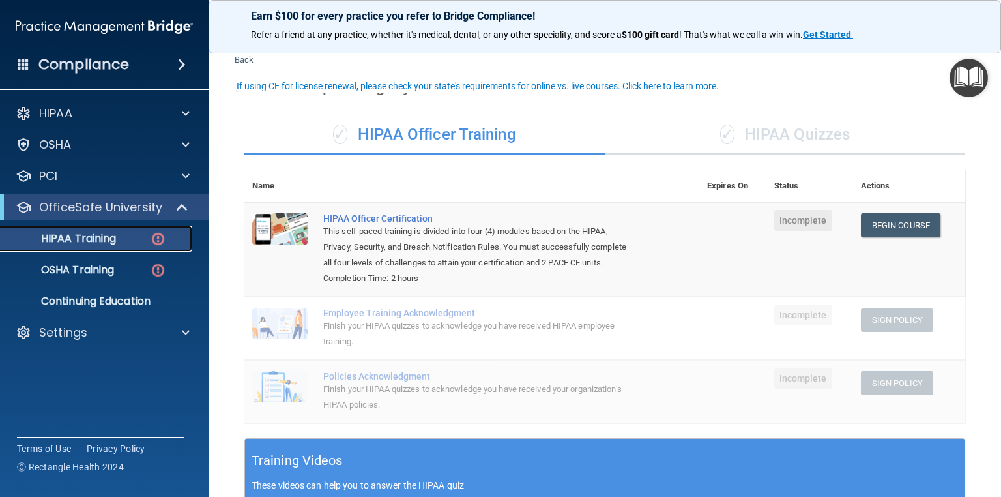
scroll to position [52, 0]
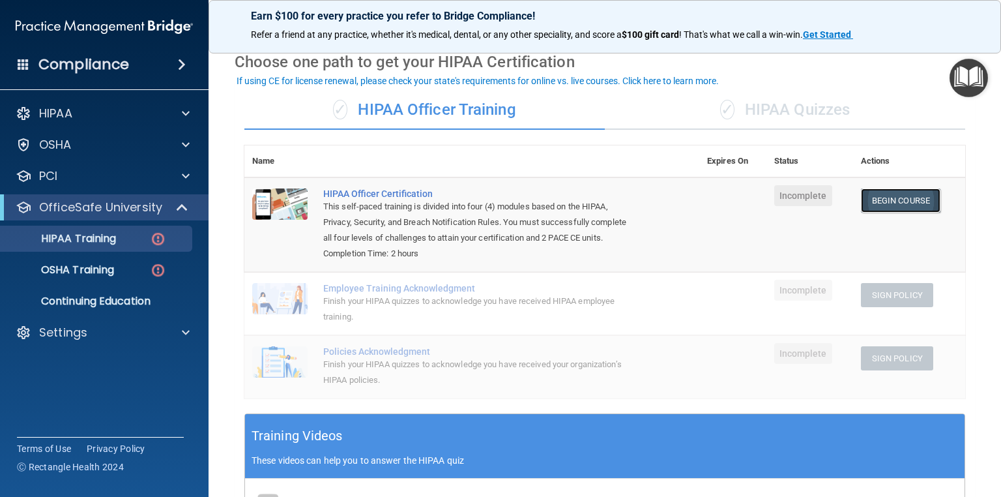
click at [905, 204] on link "Begin Course" at bounding box center [901, 200] width 80 height 24
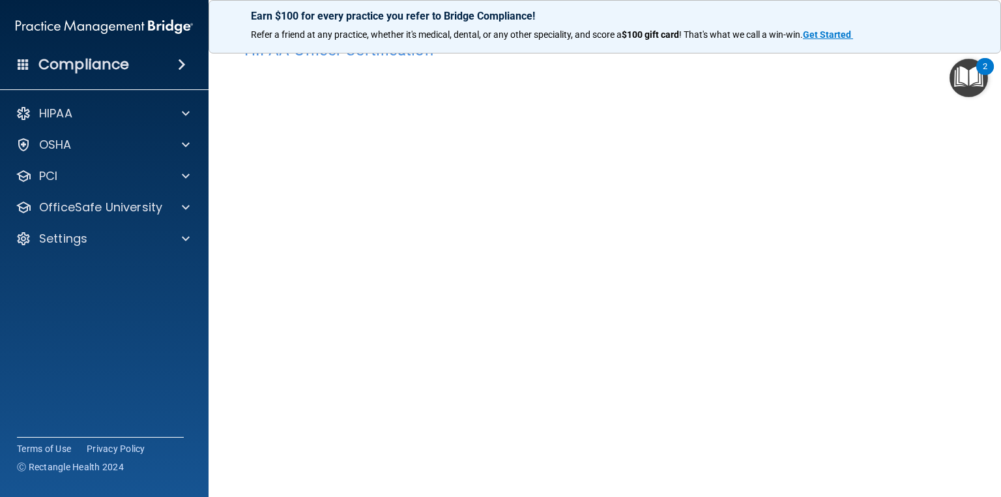
scroll to position [52, 0]
